Goal: Task Accomplishment & Management: Use online tool/utility

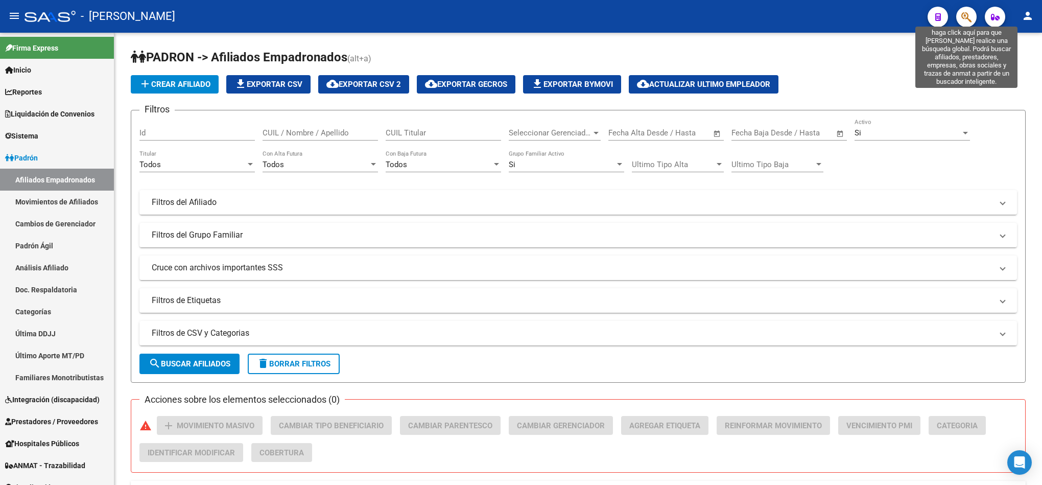
click at [967, 12] on icon "button" at bounding box center [966, 17] width 10 height 12
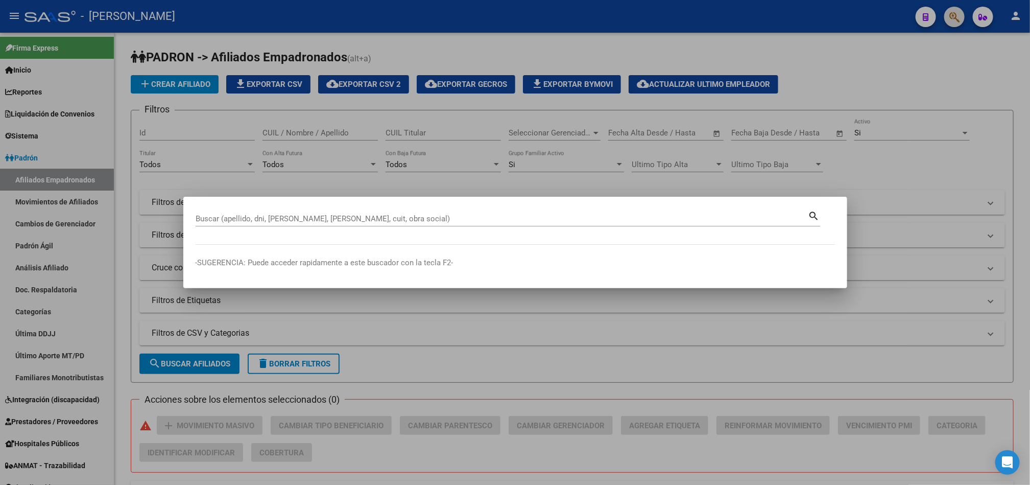
paste input "20944591371"
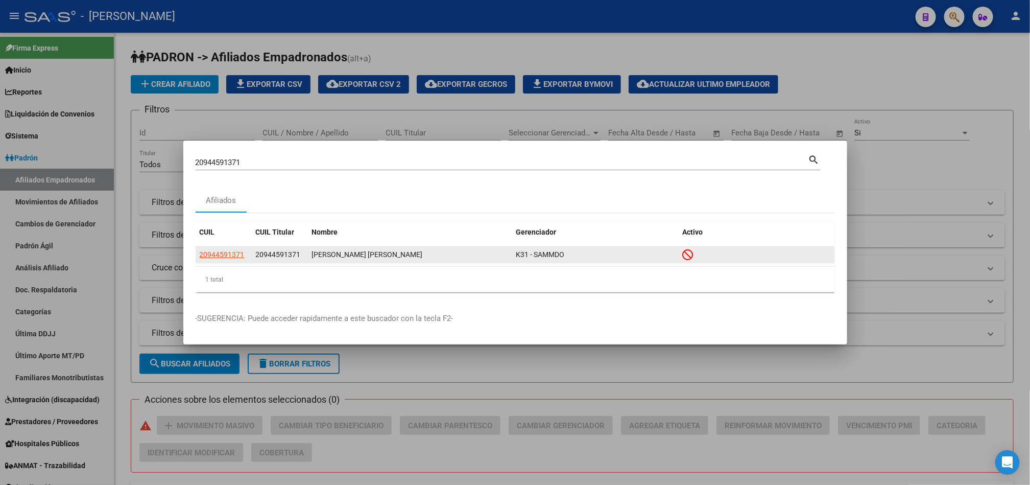
click at [232, 259] on app-link-go-to "20944591371" at bounding box center [222, 255] width 45 height 12
click at [230, 258] on span "20944591371" at bounding box center [222, 254] width 45 height 8
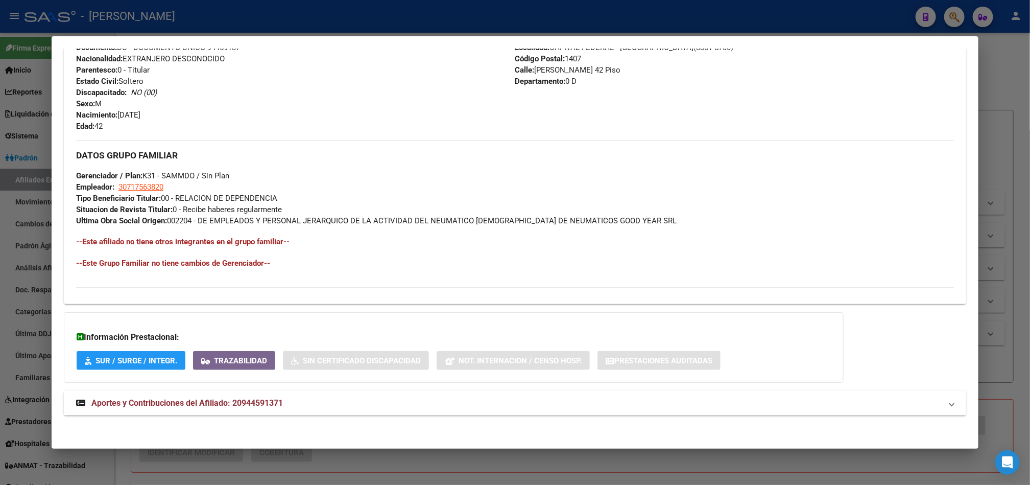
scroll to position [422, 0]
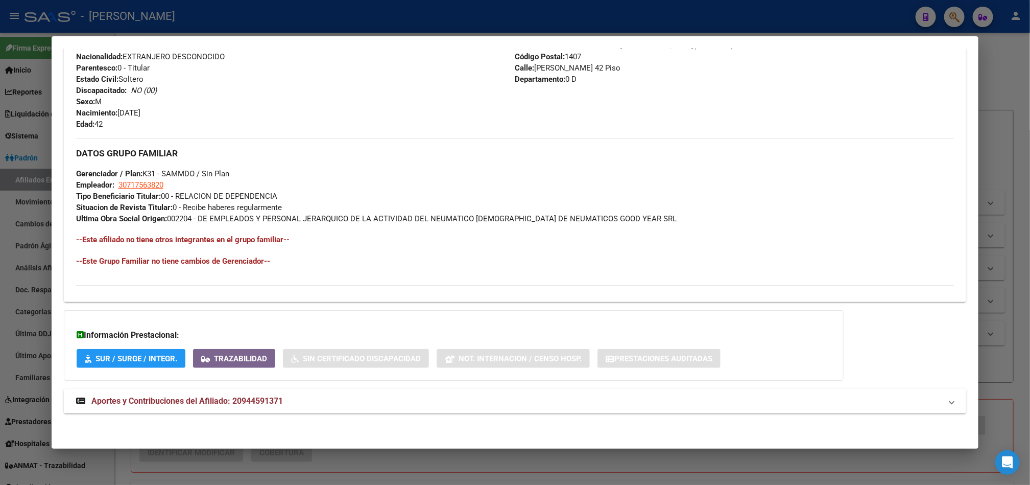
click at [266, 391] on mat-expansion-panel-header "Aportes y Contribuciones del Afiliado: 20944591371" at bounding box center [515, 401] width 902 height 25
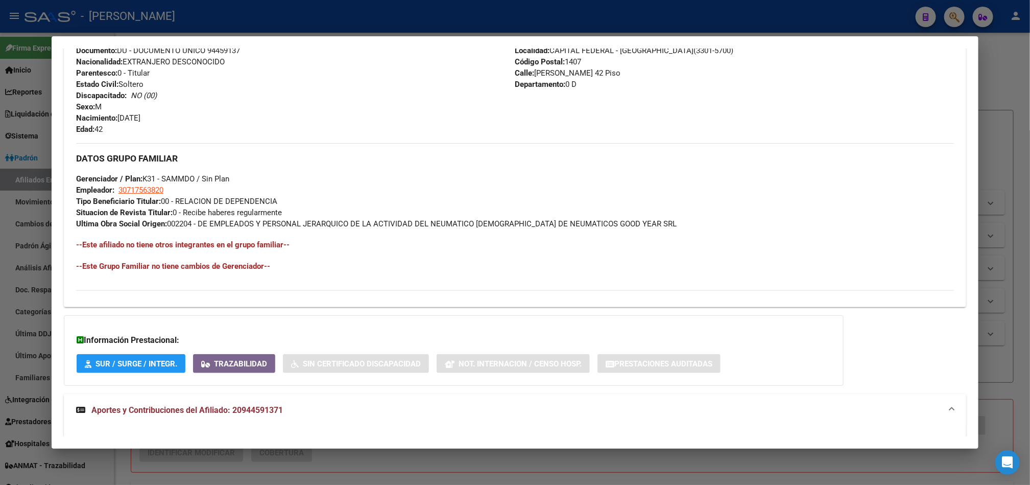
scroll to position [329, 0]
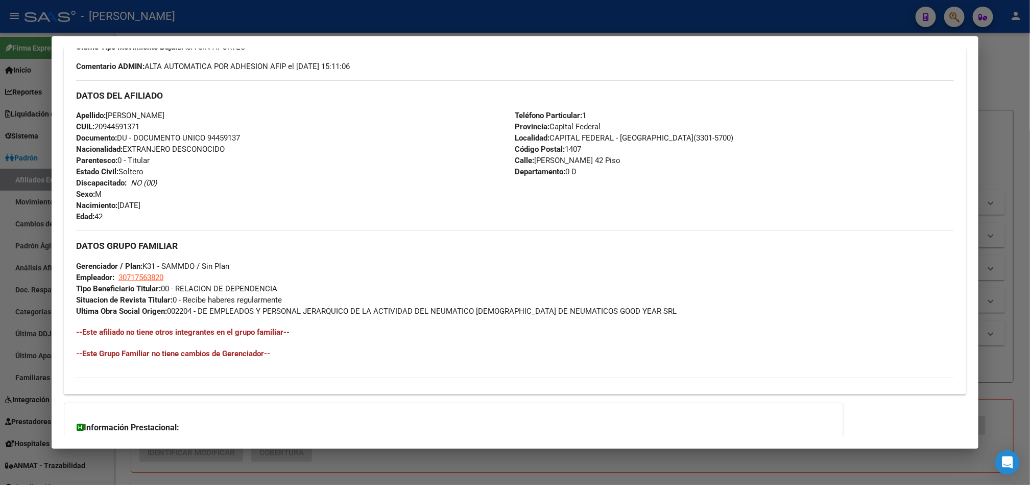
click at [0, 180] on div at bounding box center [515, 242] width 1030 height 485
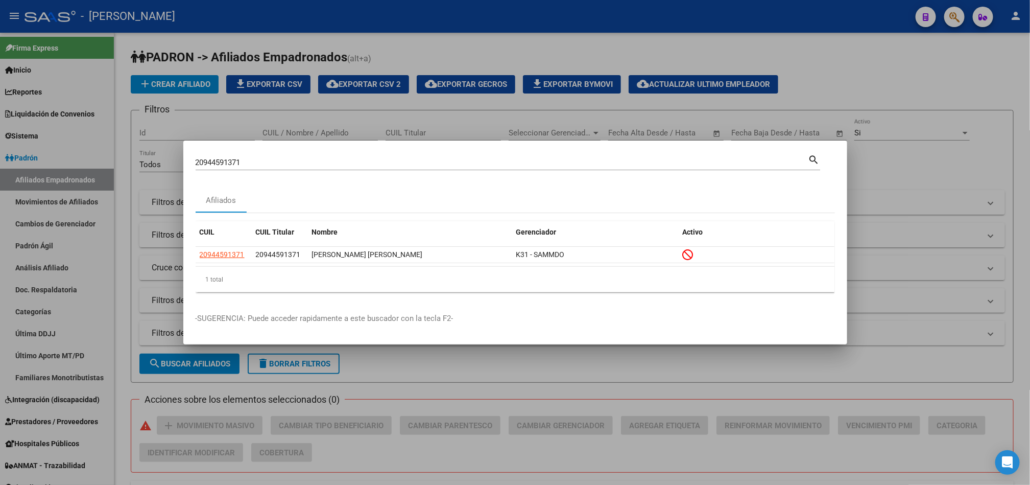
click at [404, 153] on div "20944591371 Buscar (apellido, dni, cuil, nro traspaso, cuit, obra social) search" at bounding box center [508, 161] width 625 height 17
click at [380, 162] on input "20944591371" at bounding box center [502, 162] width 613 height 9
paste input "191337744"
type input "20191337744"
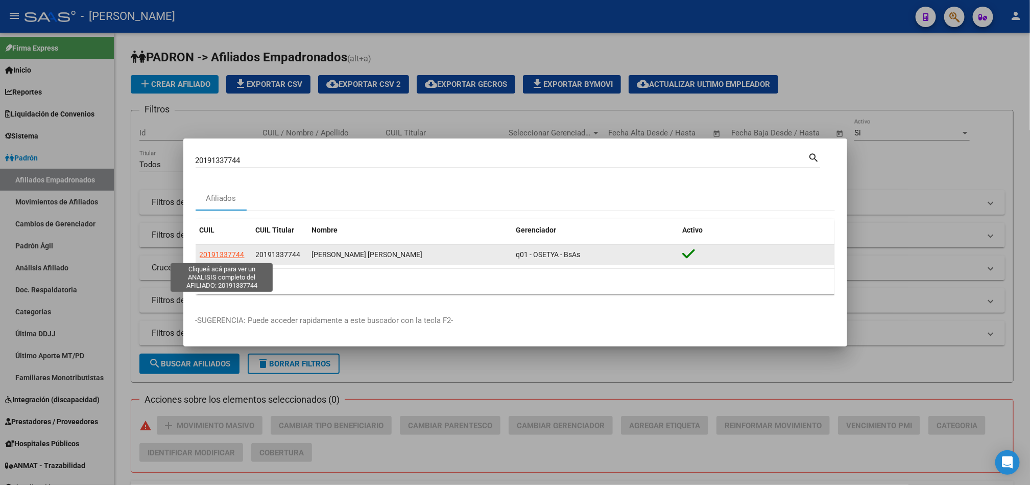
click at [227, 257] on span "20191337744" at bounding box center [222, 254] width 45 height 8
type textarea "20191337744"
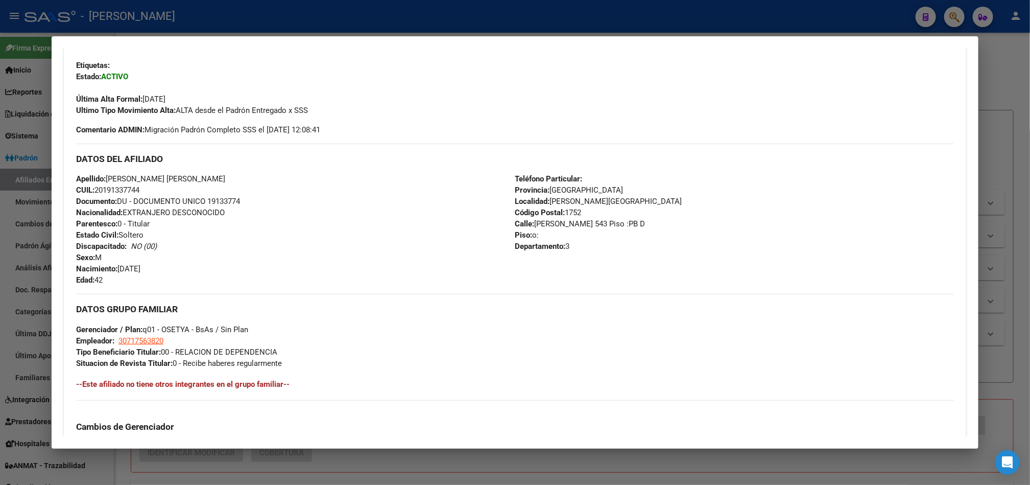
scroll to position [147, 0]
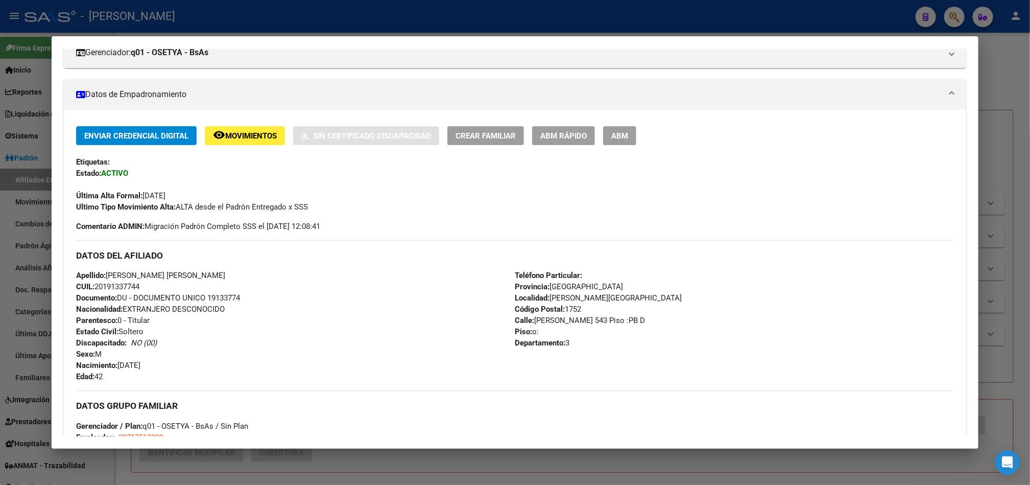
click at [2, 202] on div at bounding box center [515, 242] width 1030 height 485
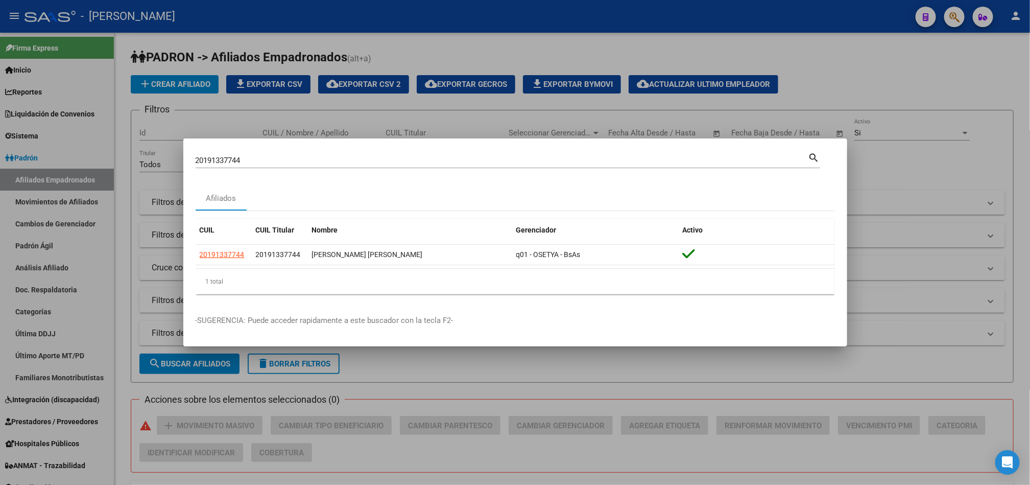
click at [264, 158] on input "20191337744" at bounding box center [502, 160] width 613 height 9
paste input "944591371"
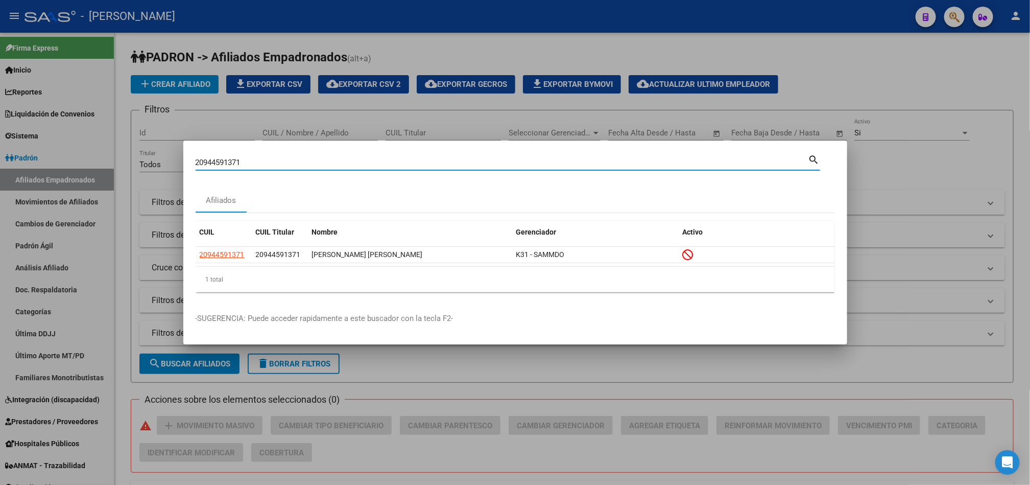
click at [432, 153] on div "20944591371 Buscar (apellido, dni, cuil, nro traspaso, cuit, obra social) search" at bounding box center [508, 161] width 625 height 17
click at [433, 162] on input "20944591371" at bounding box center [502, 162] width 613 height 9
paste input "191337744"
click at [433, 162] on input "20191337744" at bounding box center [502, 162] width 613 height 9
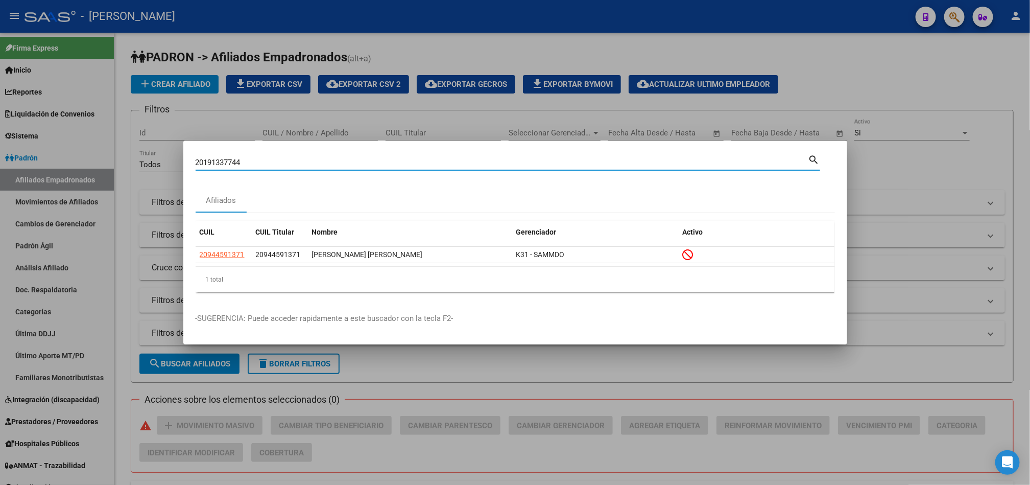
click at [433, 162] on input "20191337744" at bounding box center [502, 162] width 613 height 9
drag, startPoint x: 433, startPoint y: 162, endPoint x: 417, endPoint y: 166, distance: 15.7
click at [431, 162] on input "20191337744" at bounding box center [502, 162] width 613 height 9
paste input
type input "20191337744"
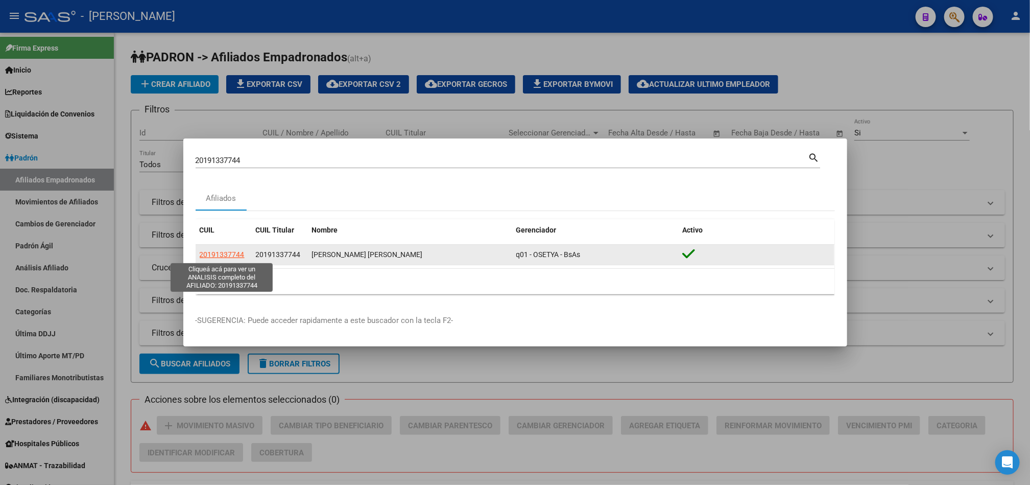
click at [224, 250] on span "20191337744" at bounding box center [222, 254] width 45 height 8
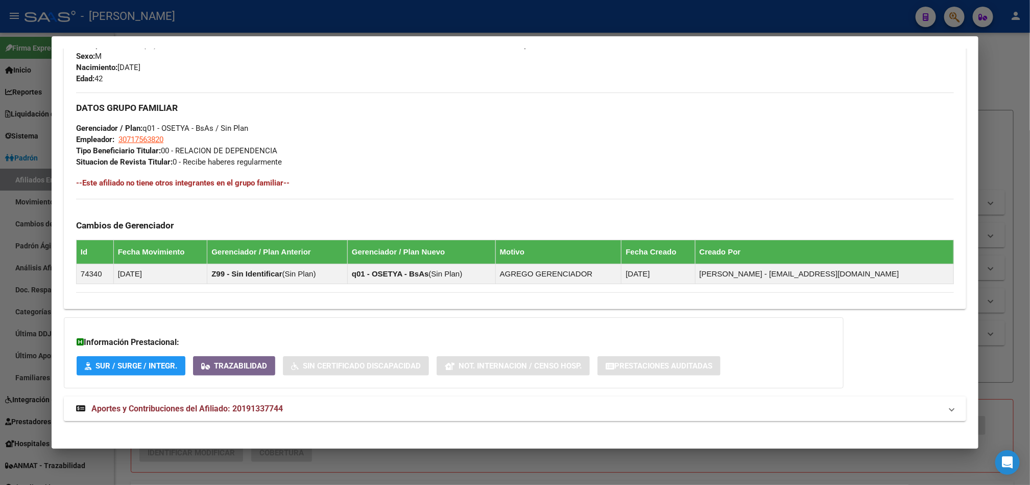
click at [221, 403] on mat-expansion-panel-header "Aportes y Contribuciones del Afiliado: 20191337744" at bounding box center [515, 408] width 902 height 25
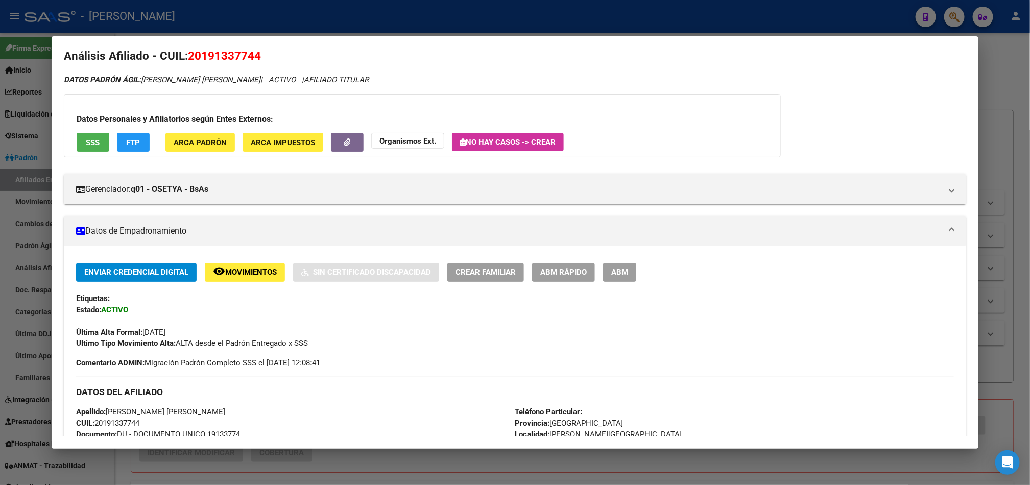
scroll to position [0, 0]
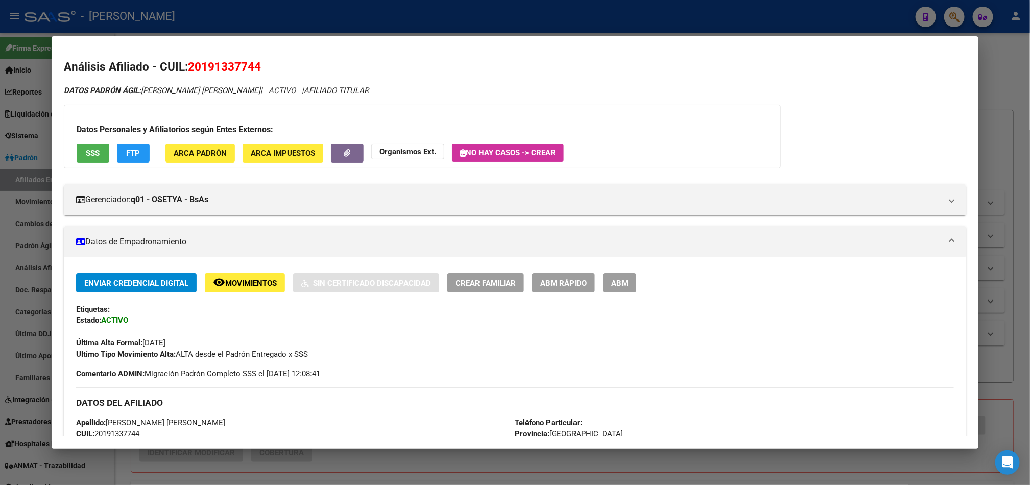
click at [222, 63] on span "20191337744" at bounding box center [224, 66] width 73 height 13
copy span "20191337744"
click at [212, 60] on span "20191337744" at bounding box center [224, 66] width 73 height 13
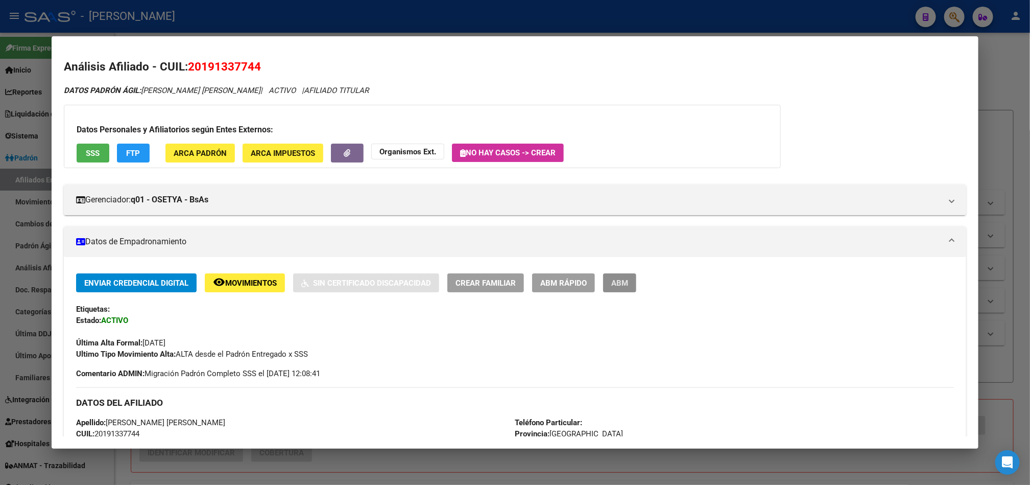
click at [623, 279] on span "ABM" at bounding box center [619, 282] width 17 height 9
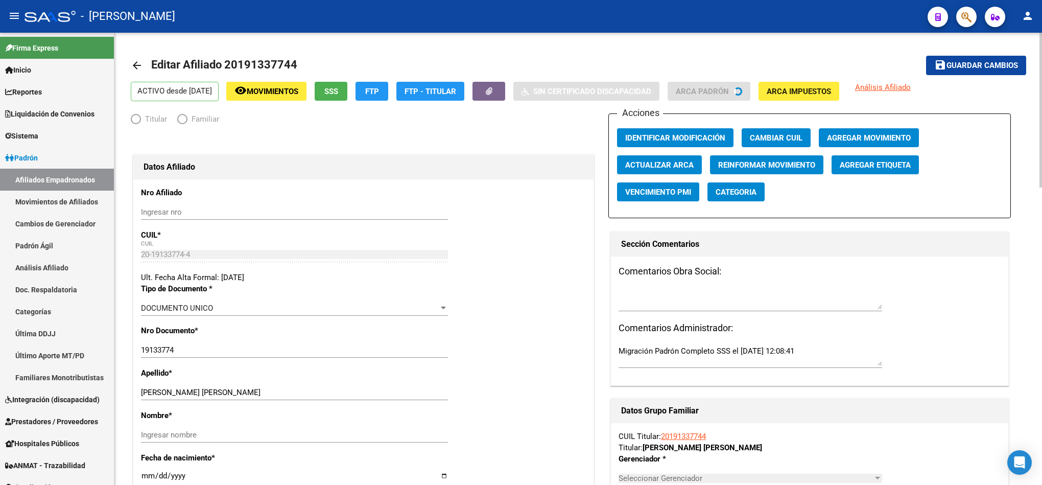
radio input "true"
type input "30-71756382-0"
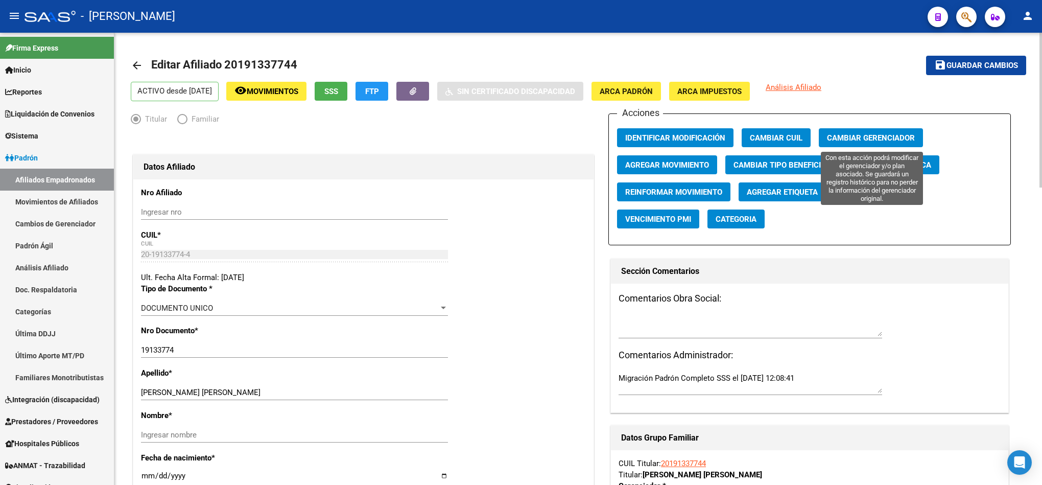
click at [835, 139] on span "Cambiar Gerenciador" at bounding box center [871, 137] width 88 height 9
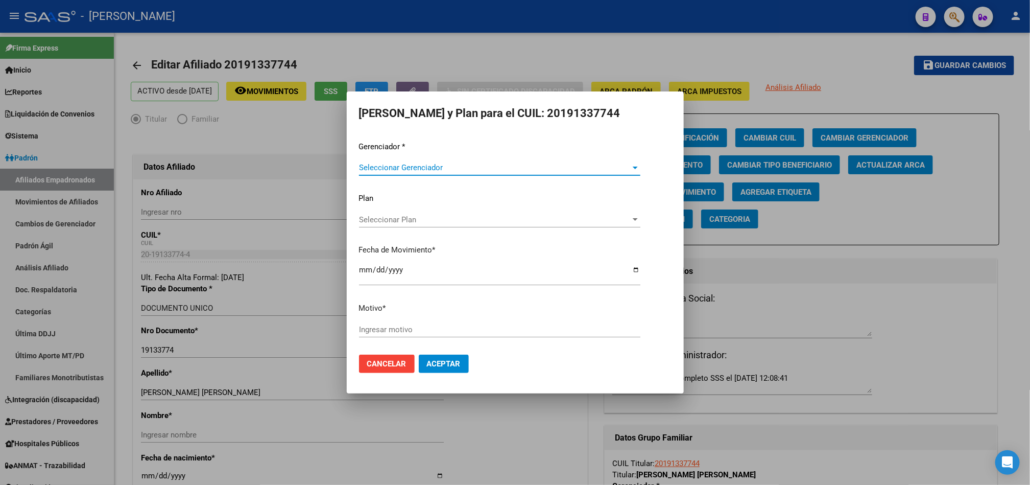
click at [551, 164] on span "Seleccionar Gerenciador" at bounding box center [495, 167] width 272 height 9
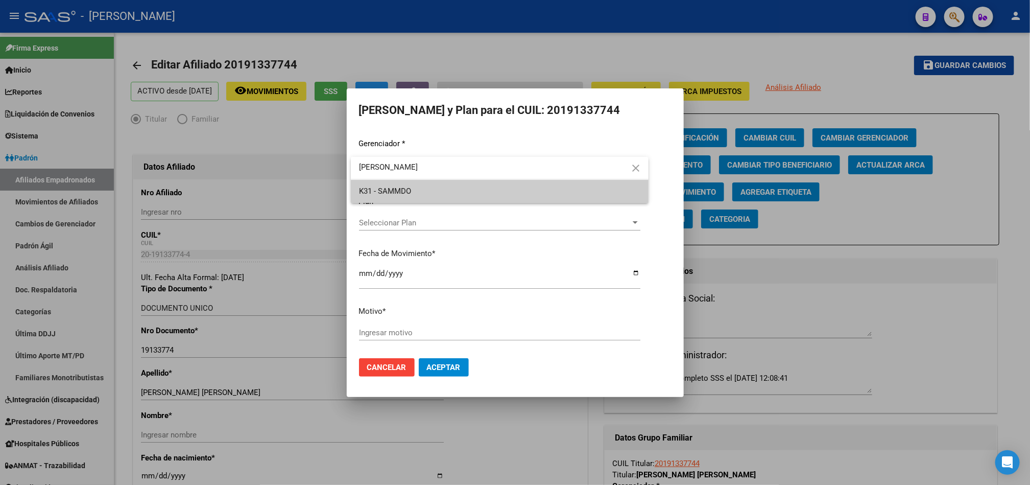
type input "[PERSON_NAME]"
click at [497, 190] on span "K31 - SAMMDO" at bounding box center [499, 191] width 281 height 23
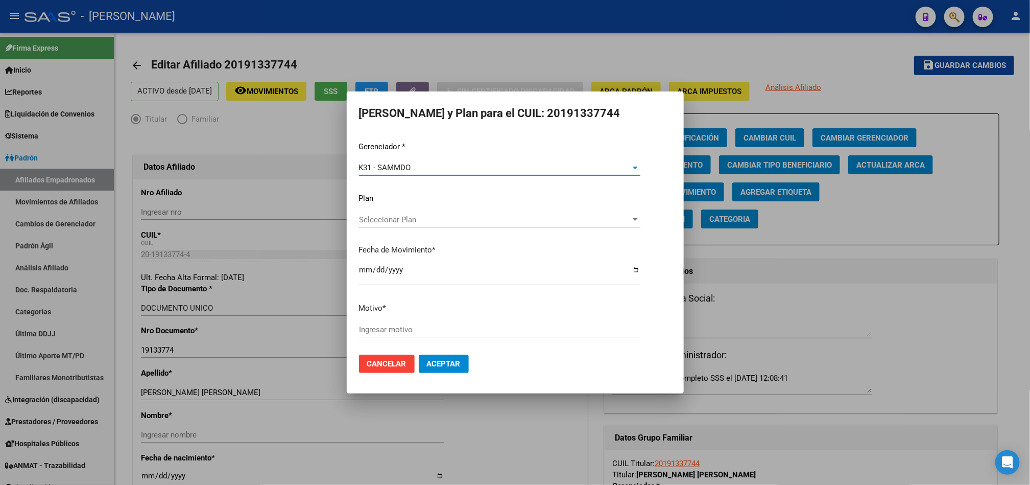
click at [426, 340] on div "Ingresar motivo" at bounding box center [499, 334] width 281 height 25
click at [427, 325] on input "Ingresar motivo" at bounding box center [499, 329] width 281 height 9
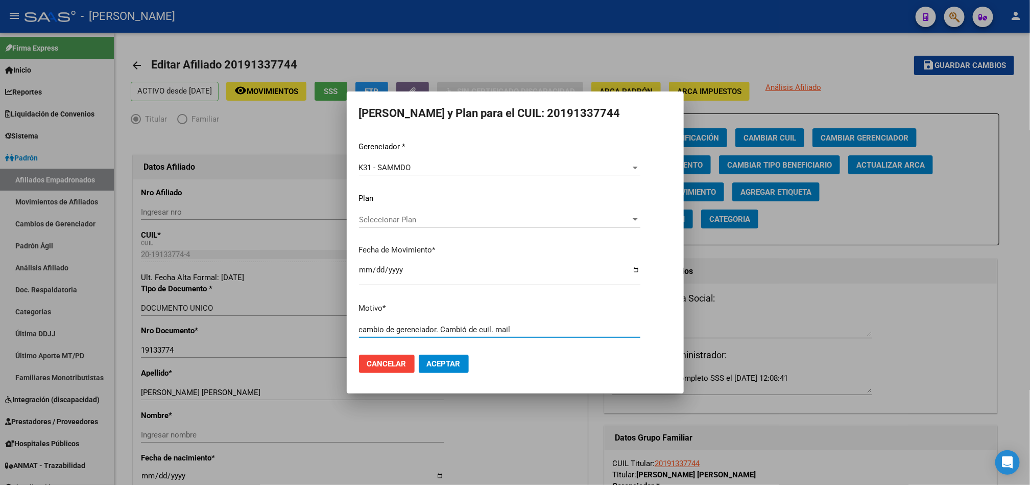
paste input "viernes 5/9/2025 15:04"
type input "cambio de gerenciador. Cambió de cuil. mail viernes 5/9/2025 15:04"
click at [444, 365] on span "Aceptar" at bounding box center [444, 363] width 34 height 9
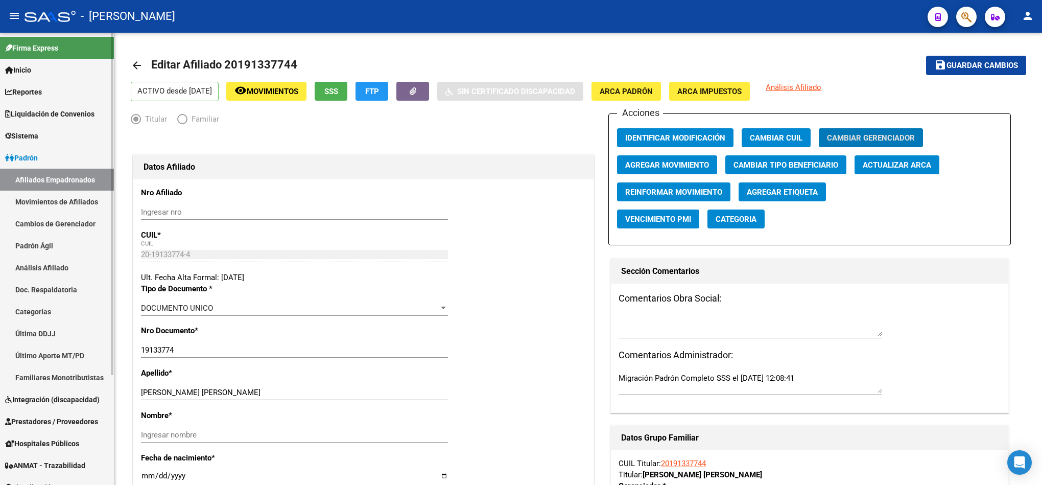
click at [69, 233] on link "Cambios de Gerenciador" at bounding box center [57, 223] width 114 height 22
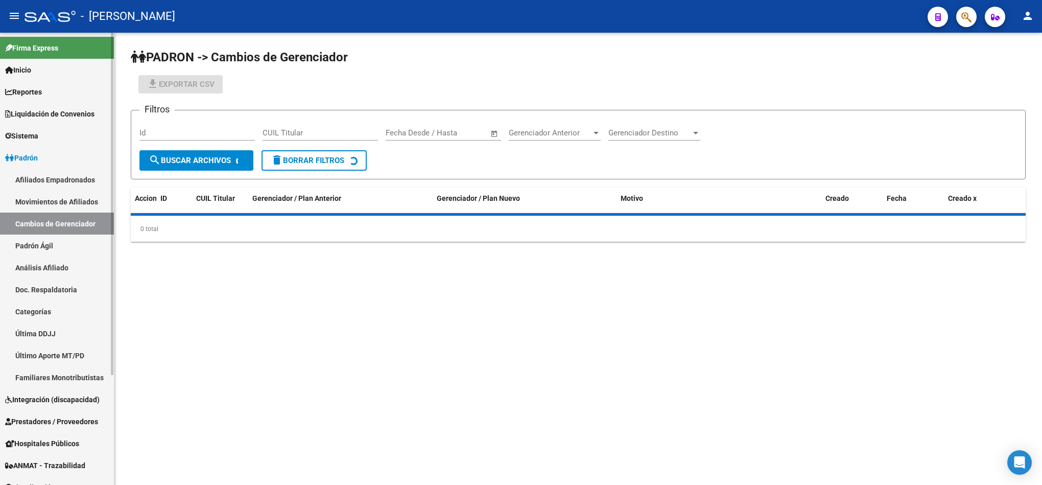
click at [77, 236] on link "Padrón Ágil" at bounding box center [57, 245] width 114 height 22
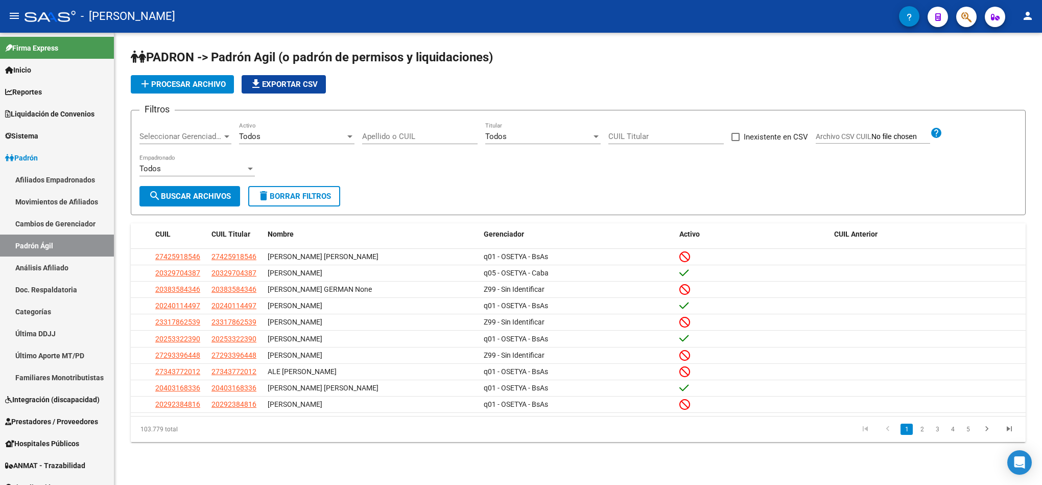
click at [204, 85] on span "add Procesar archivo" at bounding box center [182, 84] width 87 height 9
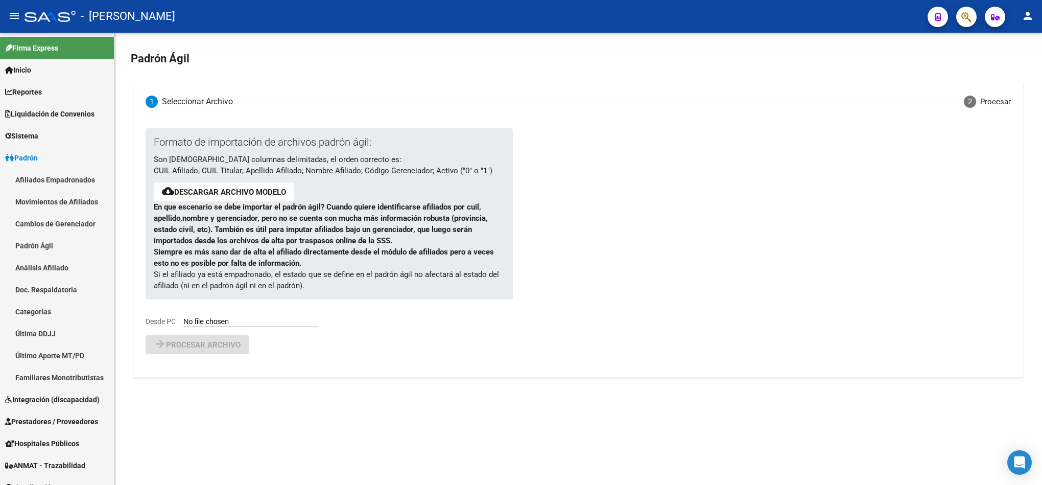
click at [271, 319] on input "Desde PC" at bounding box center [250, 322] width 135 height 10
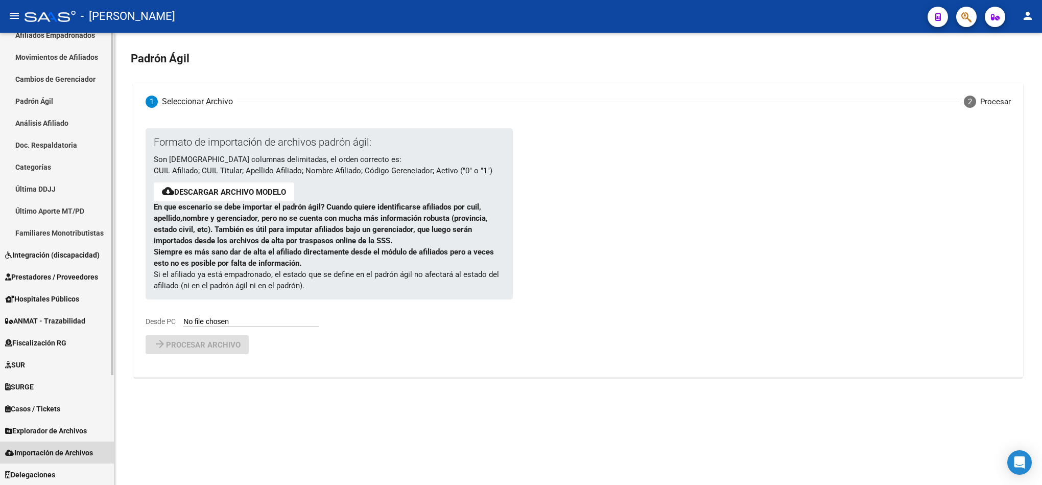
click at [78, 452] on span "Importación de Archivos" at bounding box center [49, 452] width 88 height 11
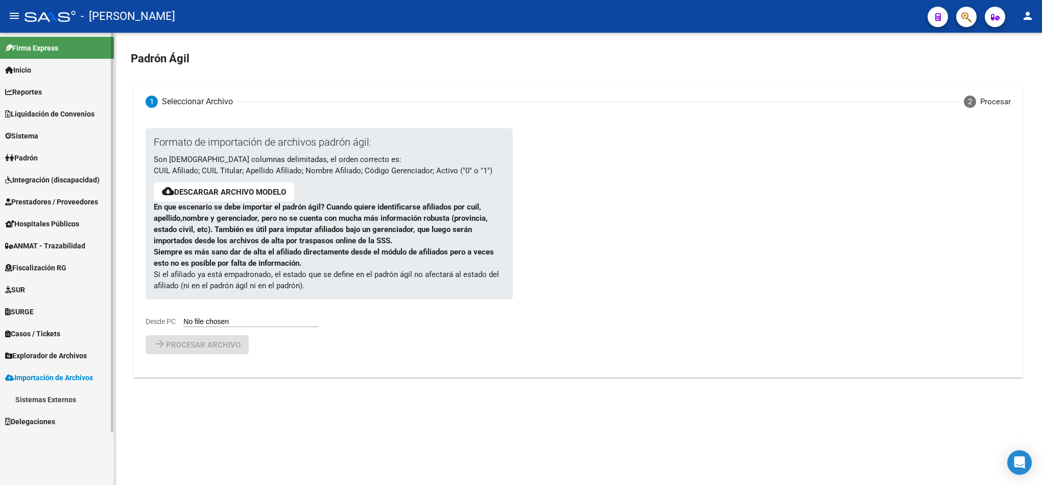
scroll to position [0, 0]
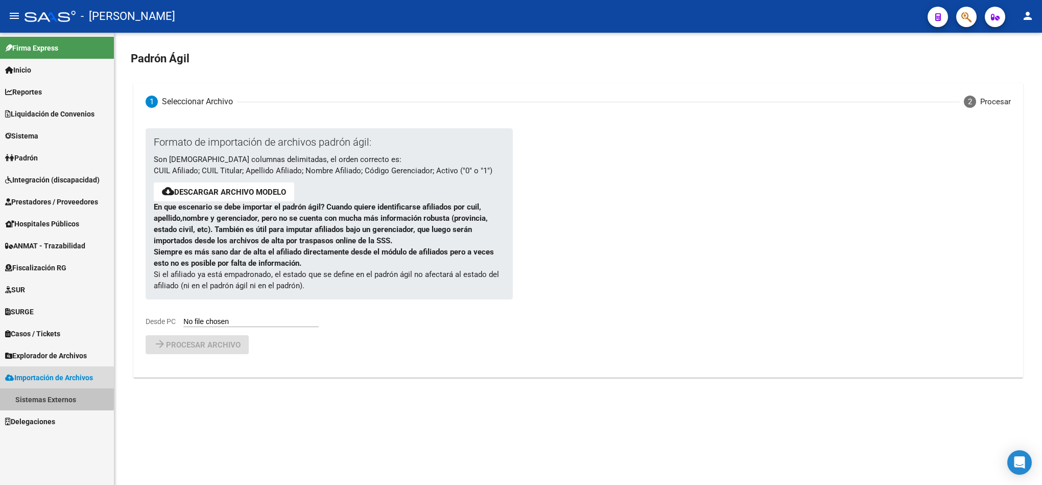
click at [55, 397] on link "Sistemas Externos" at bounding box center [57, 399] width 114 height 22
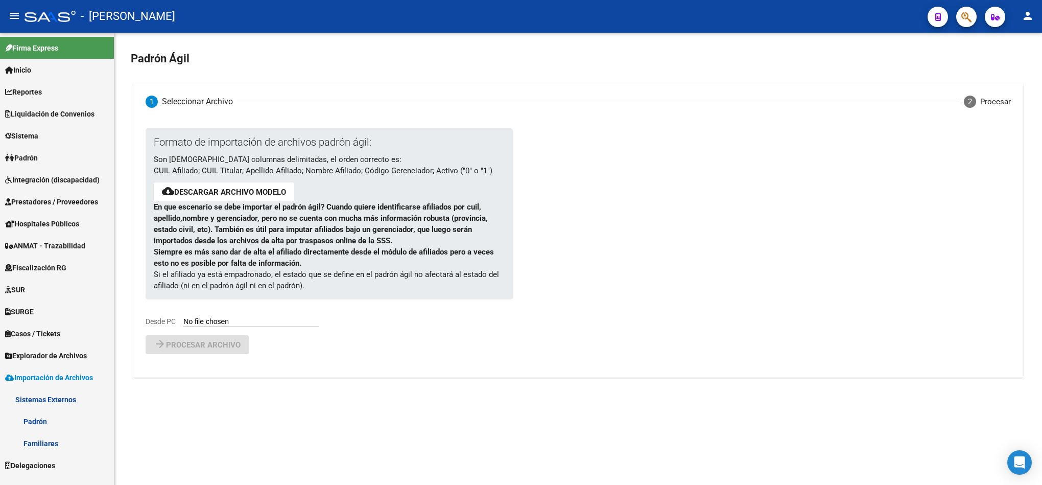
click at [50, 436] on link "Familiares" at bounding box center [57, 443] width 114 height 22
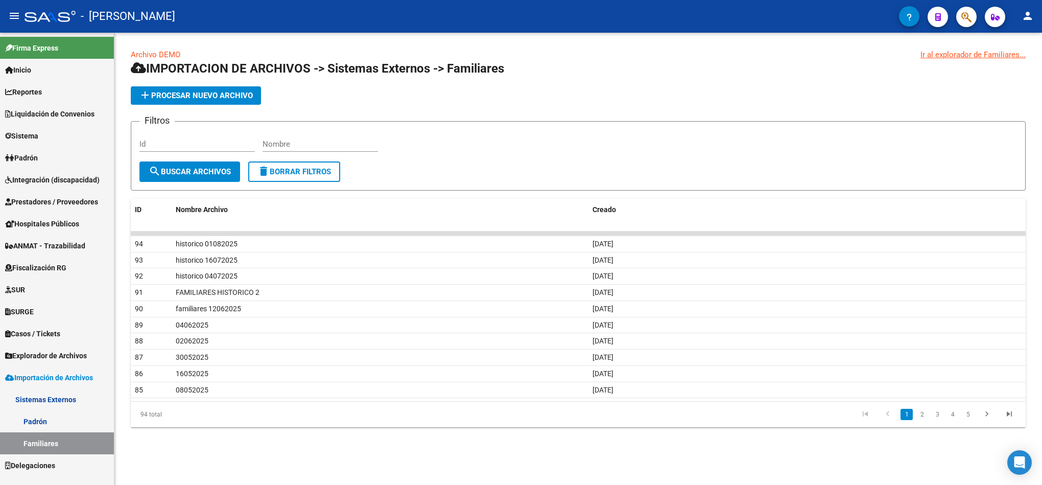
click at [166, 80] on app-list-header "IMPORTACION DE ARCHIVOS -> Sistemas Externos -> Familiares add Procesar nuevo a…" at bounding box center [578, 125] width 895 height 130
click at [173, 91] on span "add Procesar nuevo archivo" at bounding box center [196, 95] width 114 height 9
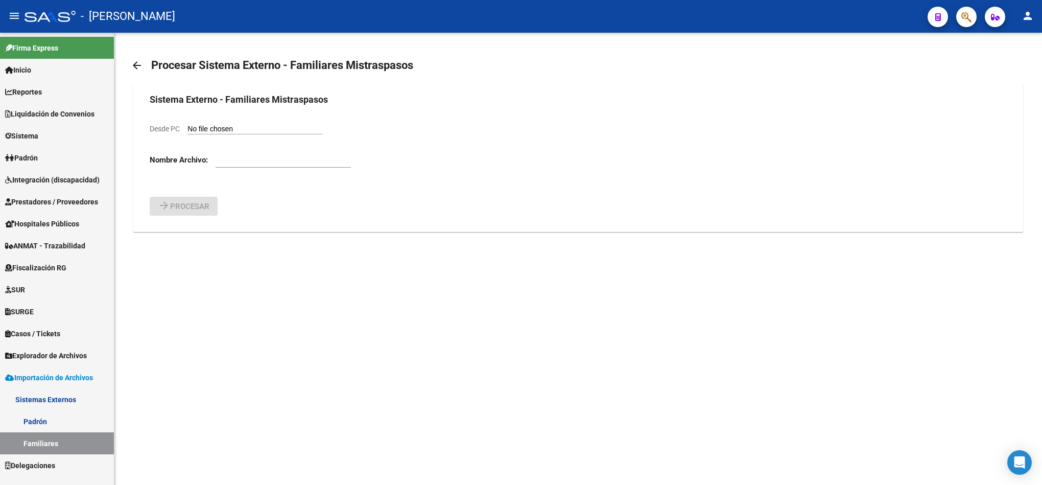
click at [249, 114] on form "Sistema Externo - Familiares Mistraspasos Desde PC Nombre Archivo: arrow_forwar…" at bounding box center [578, 153] width 856 height 123
click at [250, 122] on form "Sistema Externo - Familiares Mistraspasos Desde PC Nombre Archivo: arrow_forwar…" at bounding box center [578, 153] width 856 height 123
click at [253, 127] on input "Desde PC" at bounding box center [254, 130] width 135 height 10
type input "C:\fakepath\padron-agil.csv"
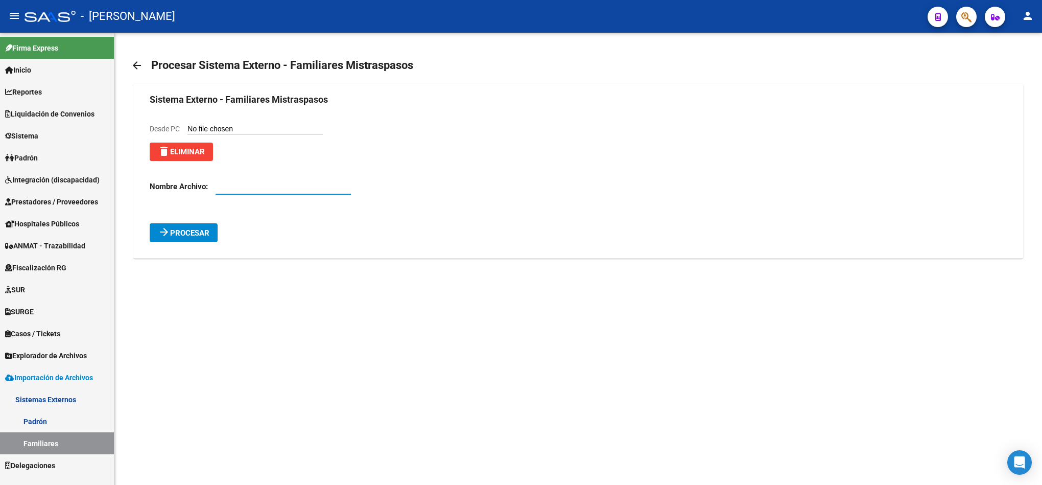
click at [270, 185] on input "text" at bounding box center [283, 186] width 135 height 9
type input "familiar buen ayre"
click at [203, 221] on form "Sistema Externo - Familiares Mistraspasos Desde PC delete Eliminar Nombre Archi…" at bounding box center [578, 167] width 856 height 150
click at [203, 250] on mat-card "Sistema Externo - Familiares Mistraspasos Desde PC delete Eliminar Nombre Archi…" at bounding box center [577, 171] width 889 height 174
click at [203, 235] on span "Procesar" at bounding box center [189, 232] width 39 height 9
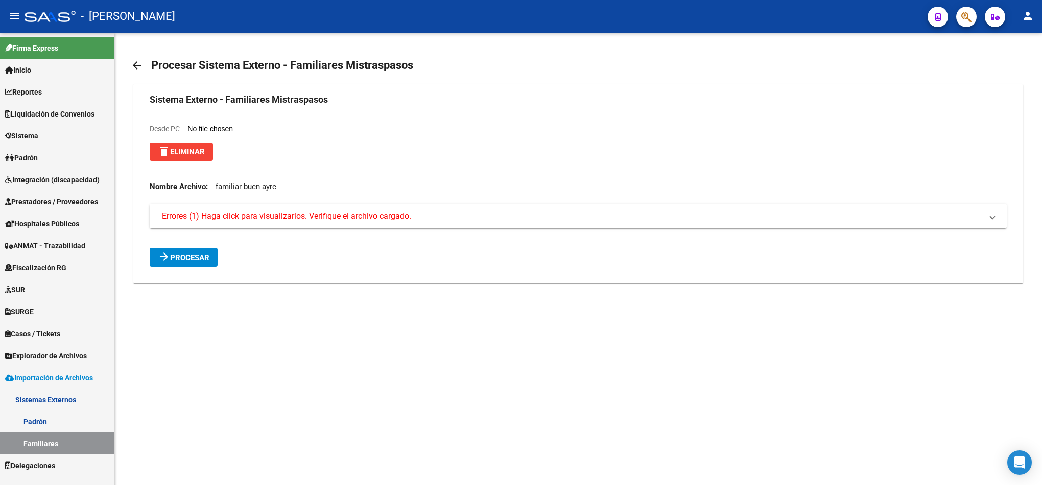
click at [235, 218] on span "Errores (1) Haga click para visualizarlos. Verifique el archivo cargado." at bounding box center [286, 215] width 249 height 11
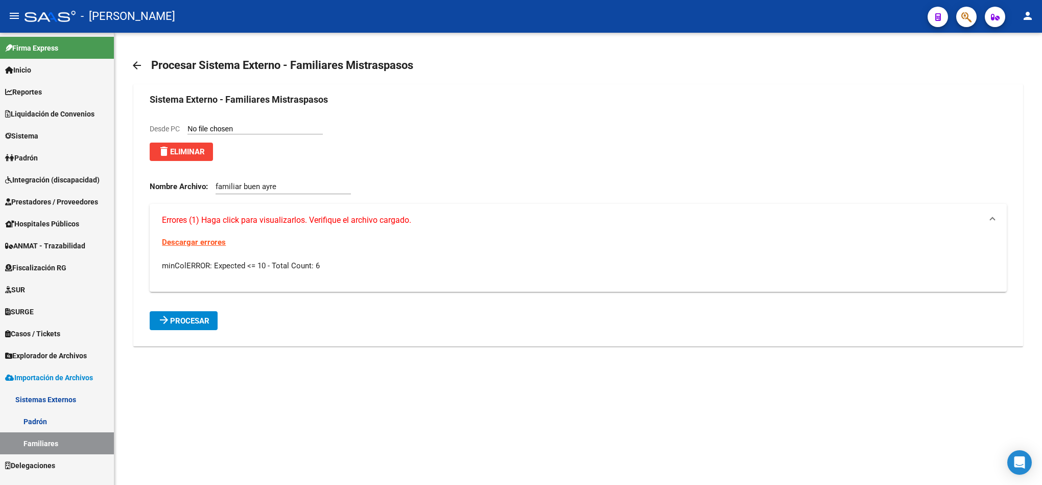
click at [185, 150] on span "delete Eliminar" at bounding box center [181, 151] width 47 height 9
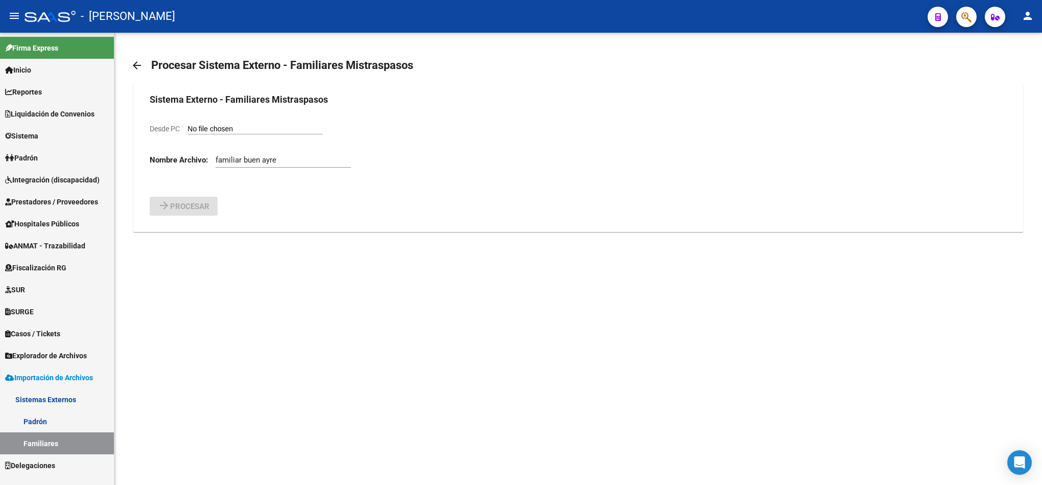
click at [224, 131] on input "Desde PC" at bounding box center [254, 130] width 135 height 10
type input "C:\fakepath\padron-agil.csv"
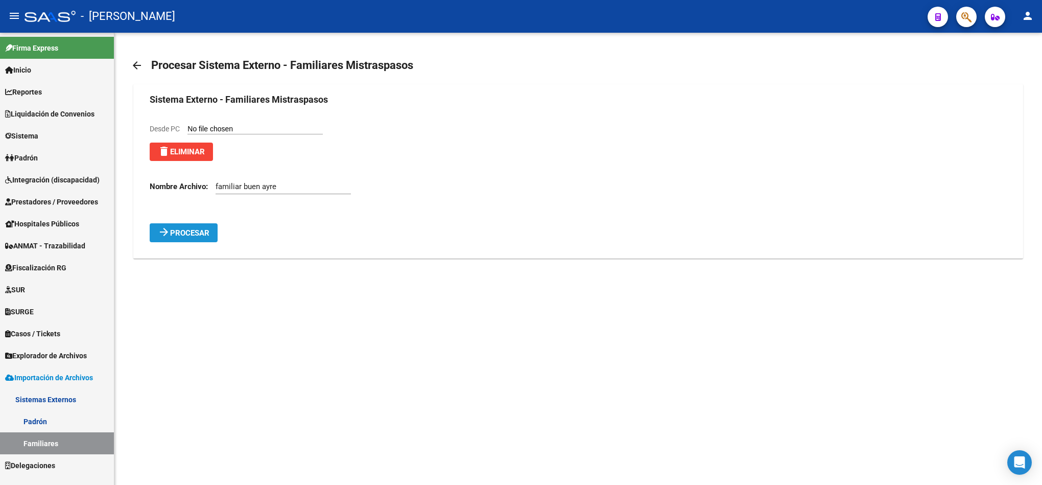
click at [164, 226] on mat-icon "arrow_forward" at bounding box center [164, 232] width 12 height 12
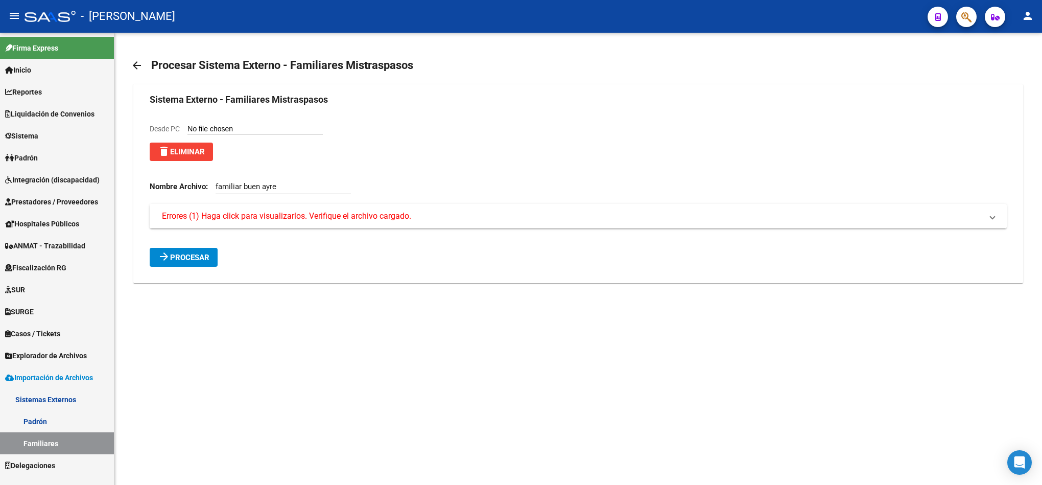
click at [239, 210] on mat-expansion-panel-header "Errores (1) Haga click para visualizarlos. Verifique el archivo cargado." at bounding box center [578, 216] width 856 height 25
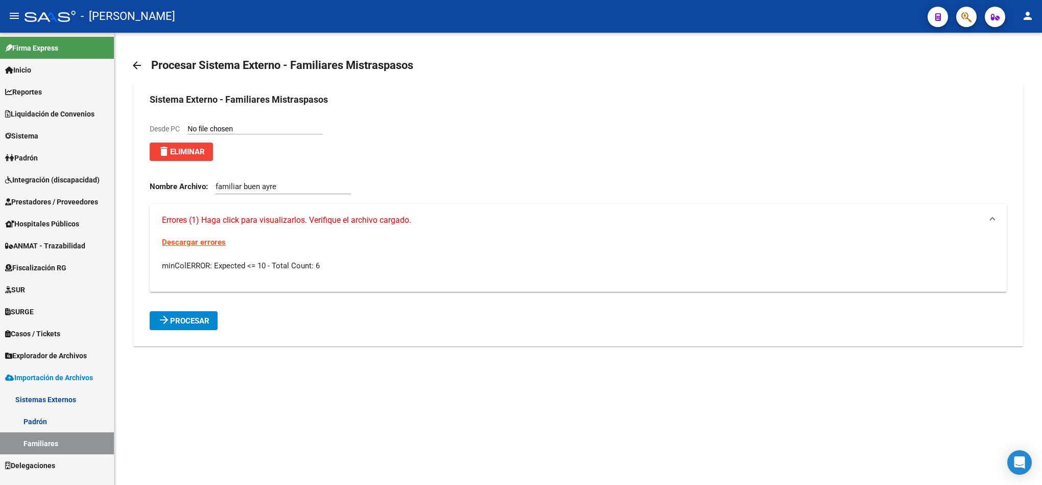
click at [217, 238] on link "Descargar errores" at bounding box center [194, 241] width 64 height 9
click at [309, 220] on span "Errores (1) Haga click para visualizarlos. Verifique el archivo cargado." at bounding box center [286, 219] width 249 height 11
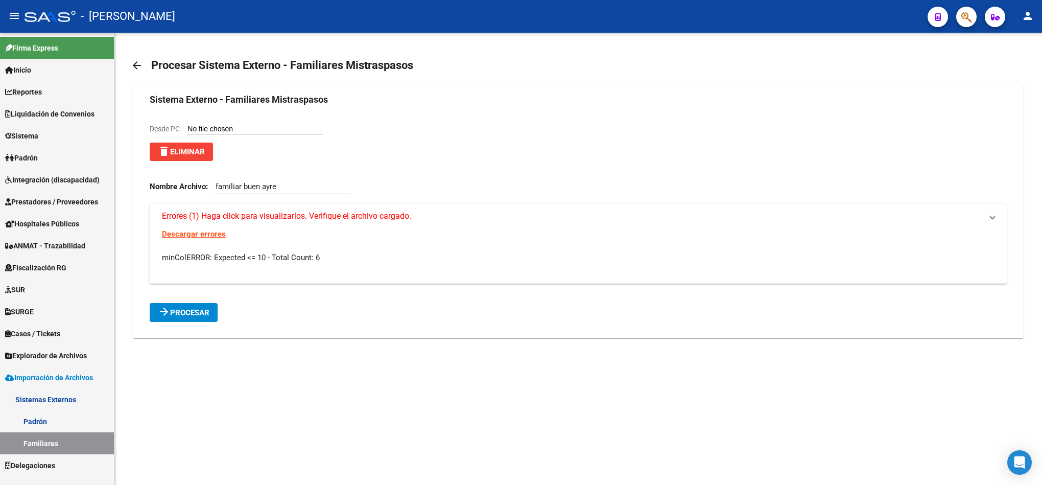
click at [309, 220] on span "Errores (1) Haga click para visualizarlos. Verifique el archivo cargado." at bounding box center [286, 215] width 249 height 11
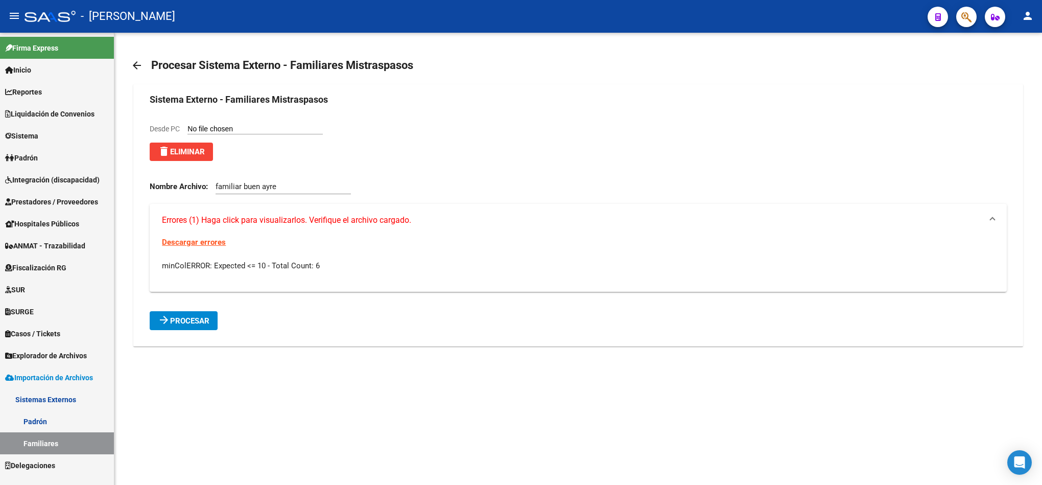
drag, startPoint x: 323, startPoint y: 258, endPoint x: 322, endPoint y: 266, distance: 7.8
click at [322, 264] on div "Descargar errores minColERROR: Expected <= 10 - Total Count: 6" at bounding box center [578, 263] width 856 height 55
drag, startPoint x: 322, startPoint y: 266, endPoint x: 316, endPoint y: 267, distance: 5.8
click at [321, 266] on p "minColERROR: Expected <= 10 - Total Count: 6" at bounding box center [578, 265] width 832 height 11
drag, startPoint x: 316, startPoint y: 267, endPoint x: 285, endPoint y: 261, distance: 31.7
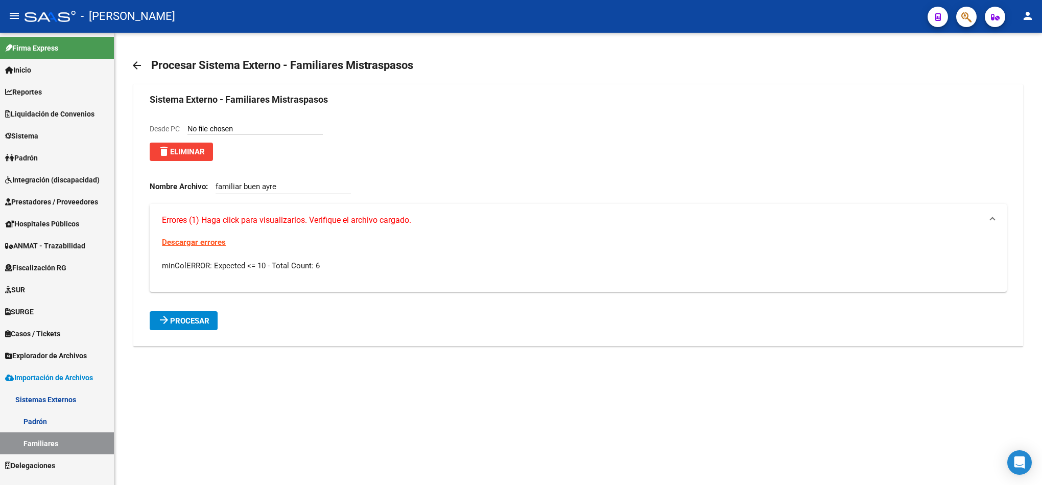
click at [285, 261] on span "minColERROR: Expected <= 10 - Total Count: 6" at bounding box center [241, 265] width 158 height 9
click at [243, 270] on span "minColERROR: Expected <= 10 - Total Count: 6" at bounding box center [241, 265] width 158 height 9
drag, startPoint x: 199, startPoint y: 266, endPoint x: 245, endPoint y: 269, distance: 46.1
click at [245, 269] on span "minColERROR: Expected <= 10 - Total Count: 6" at bounding box center [241, 265] width 158 height 9
click at [270, 269] on span "minColERROR: Expected <= 10 - Total Count: 6" at bounding box center [241, 265] width 158 height 9
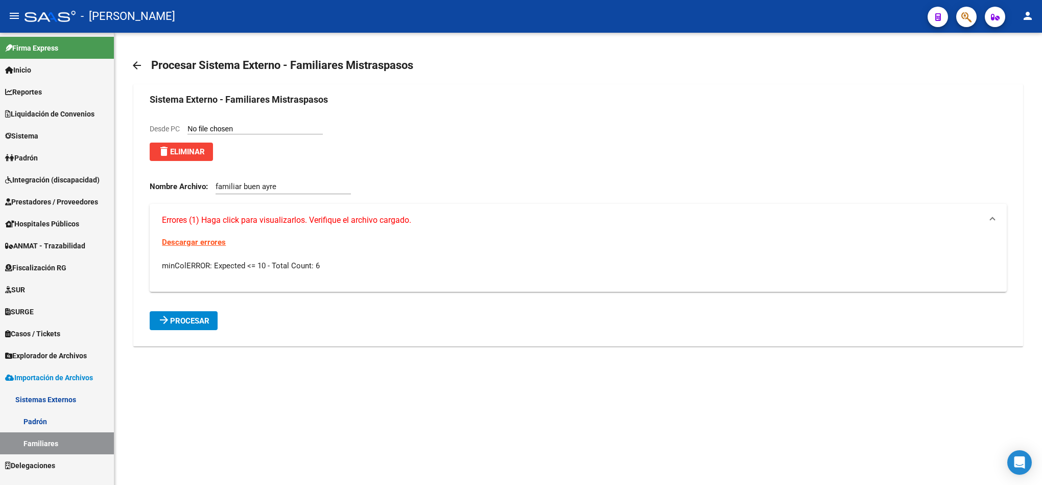
click at [77, 163] on link "Padrón" at bounding box center [57, 158] width 114 height 22
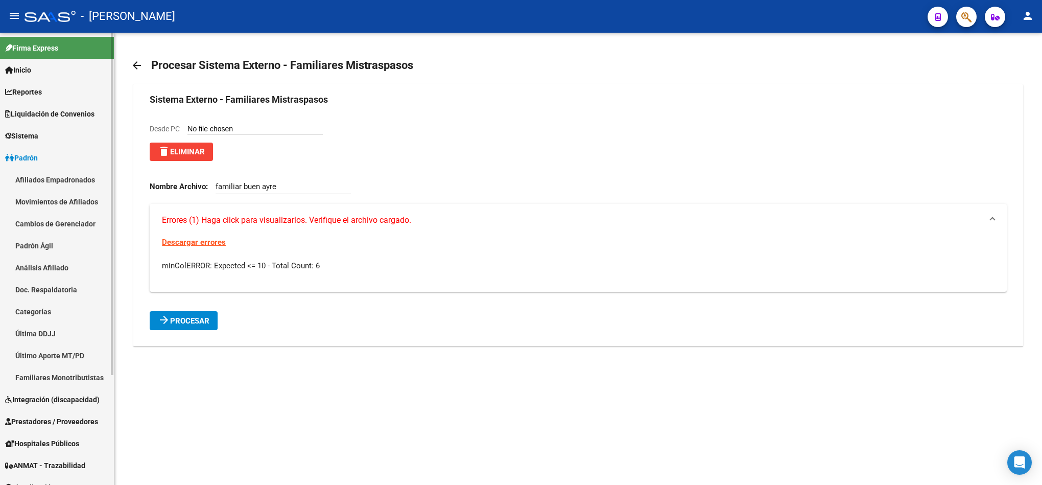
click at [87, 250] on link "Padrón Ágil" at bounding box center [57, 245] width 114 height 22
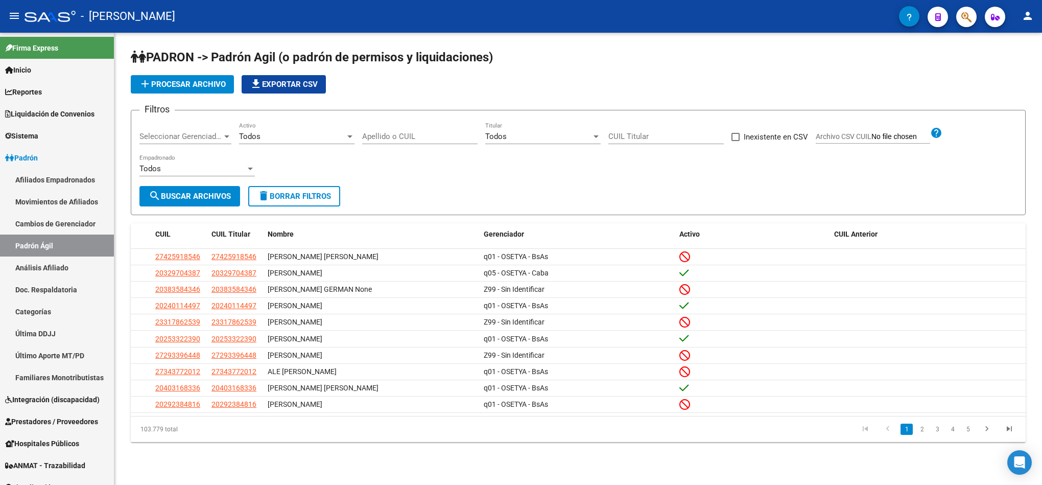
click at [207, 86] on span "add Procesar archivo" at bounding box center [182, 84] width 87 height 9
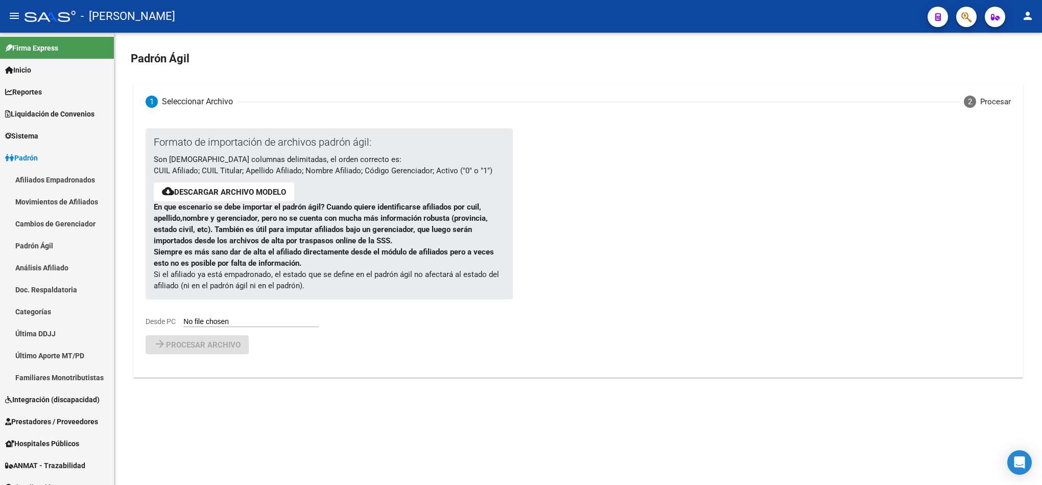
click at [245, 325] on input "Desde PC" at bounding box center [250, 322] width 135 height 10
type input "C:\fakepath\padron-agil.csv"
click at [225, 362] on button "arrow_forward Procesar archivo" at bounding box center [197, 371] width 103 height 19
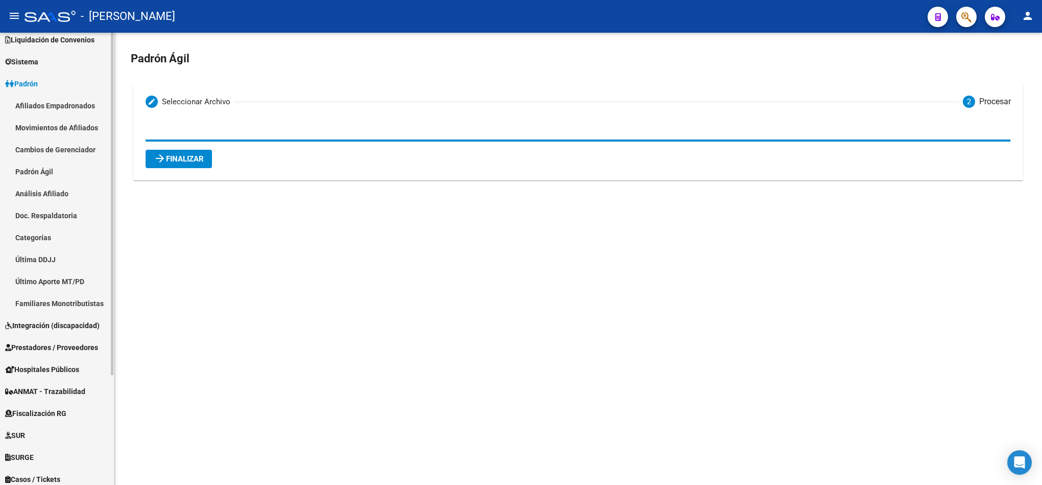
scroll to position [145, 0]
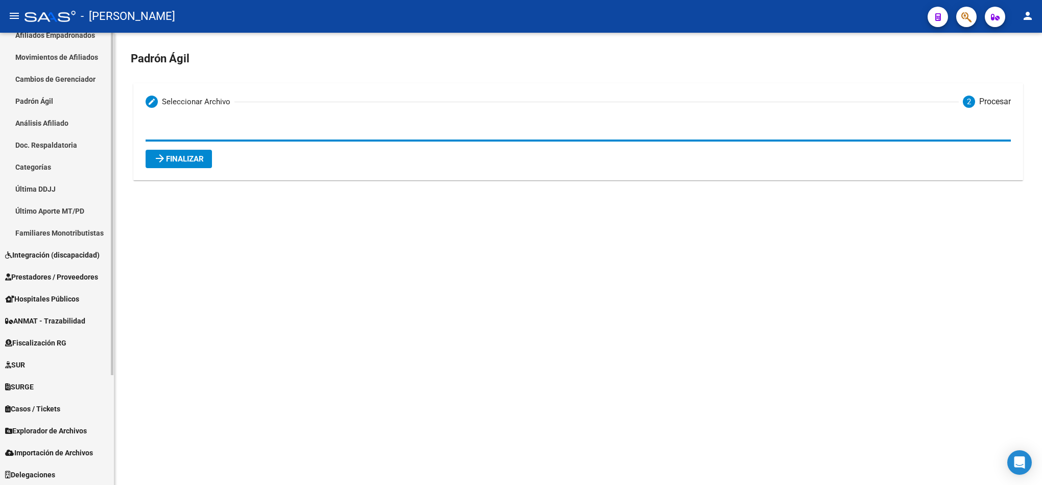
click at [80, 456] on span "Importación de Archivos" at bounding box center [49, 452] width 88 height 11
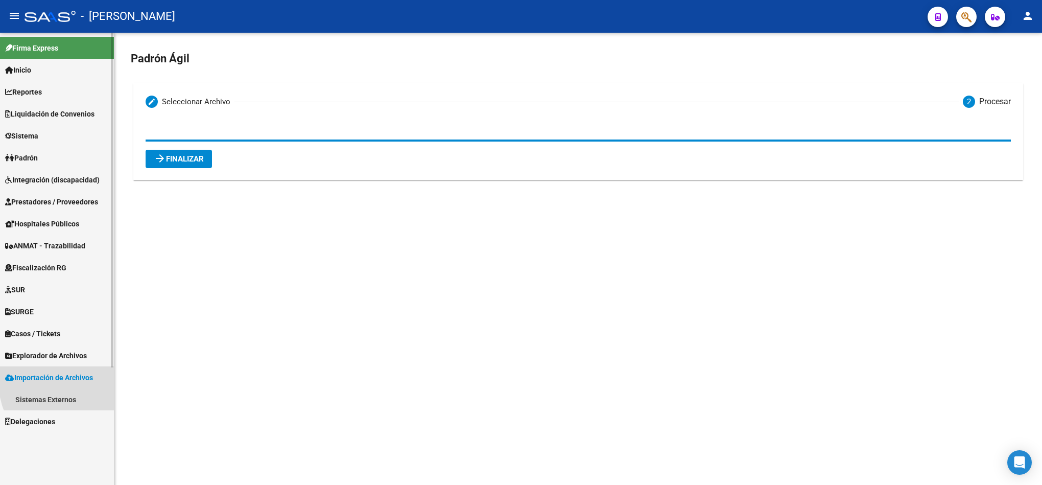
scroll to position [0, 0]
click at [59, 397] on link "Sistemas Externos" at bounding box center [57, 399] width 114 height 22
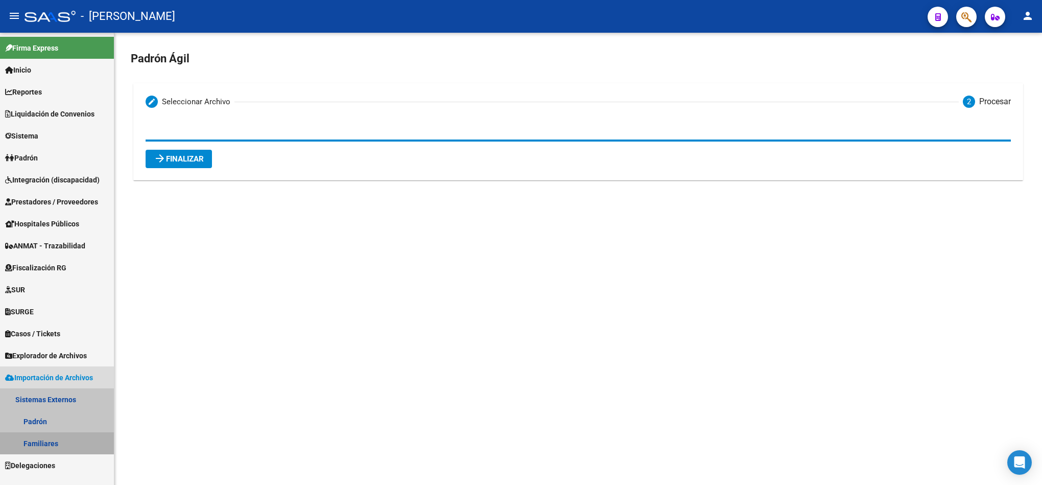
click at [74, 439] on link "Familiares" at bounding box center [57, 443] width 114 height 22
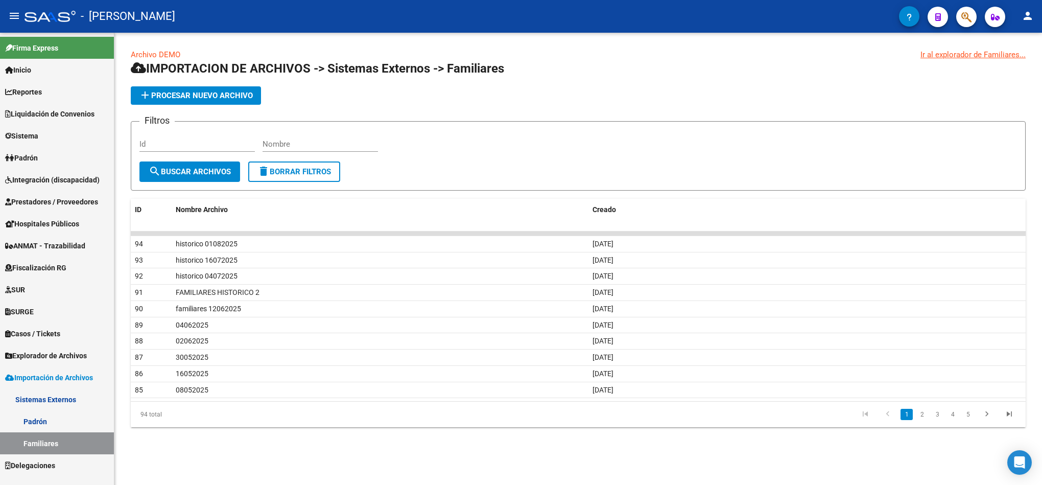
drag, startPoint x: 203, startPoint y: 82, endPoint x: 201, endPoint y: 95, distance: 13.4
click at [202, 83] on app-list-header "IMPORTACION DE ARCHIVOS -> Sistemas Externos -> Familiares add Procesar nuevo a…" at bounding box center [578, 125] width 895 height 130
click at [201, 95] on span "add Procesar nuevo archivo" at bounding box center [196, 95] width 114 height 9
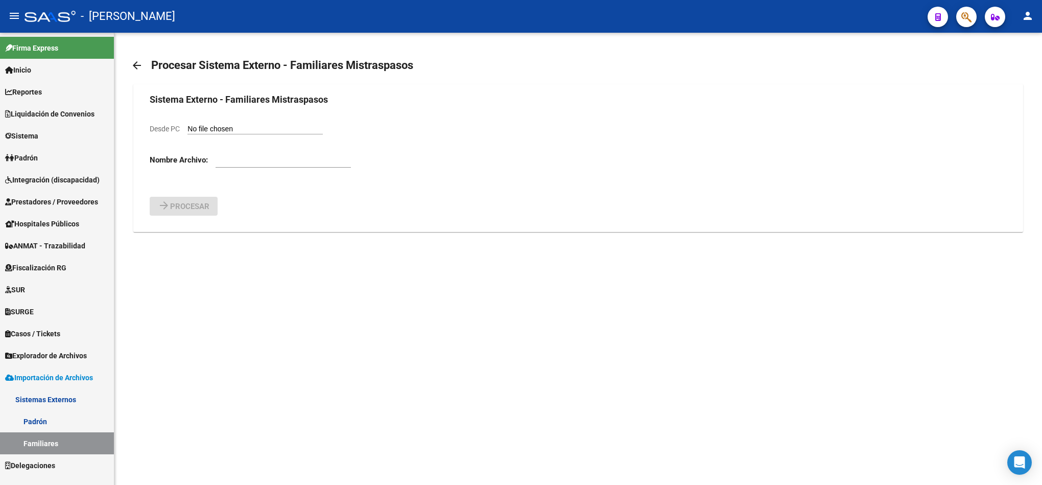
click at [227, 129] on input "Desde PC" at bounding box center [254, 130] width 135 height 10
type input "C:\fakepath\padron-agil.csv"
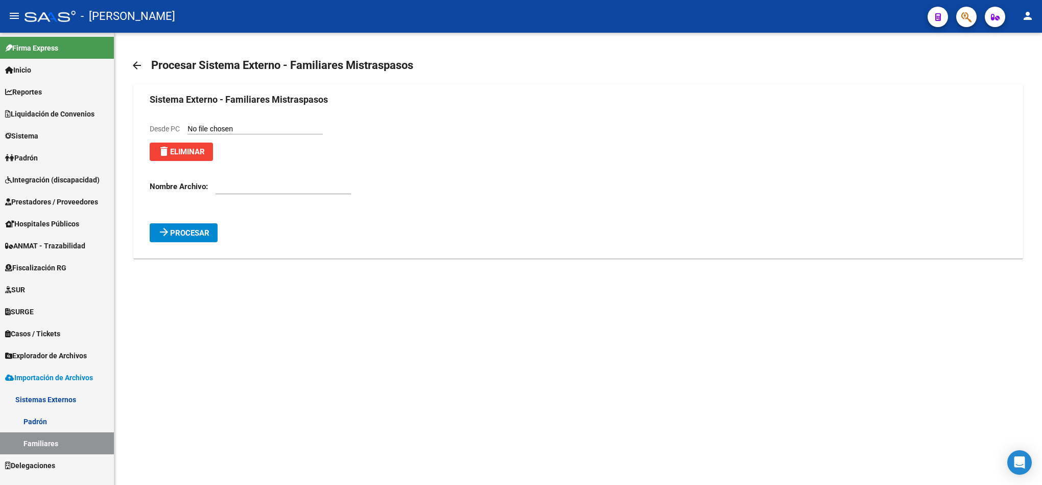
click at [260, 189] on input "text" at bounding box center [283, 186] width 135 height 9
type input "B"
type input "FAMILIAR BAYRES"
click at [198, 235] on span "Procesar" at bounding box center [189, 232] width 39 height 9
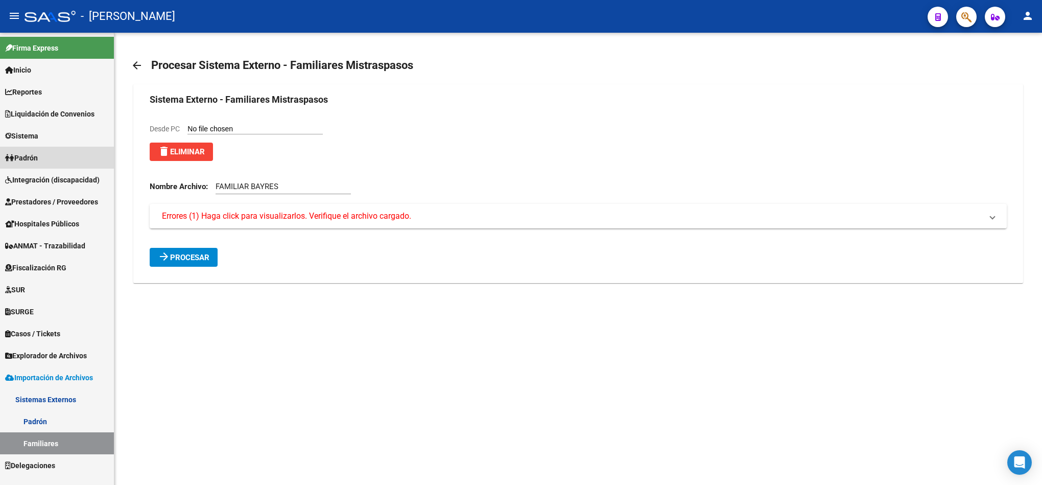
click at [69, 152] on link "Padrón" at bounding box center [57, 158] width 114 height 22
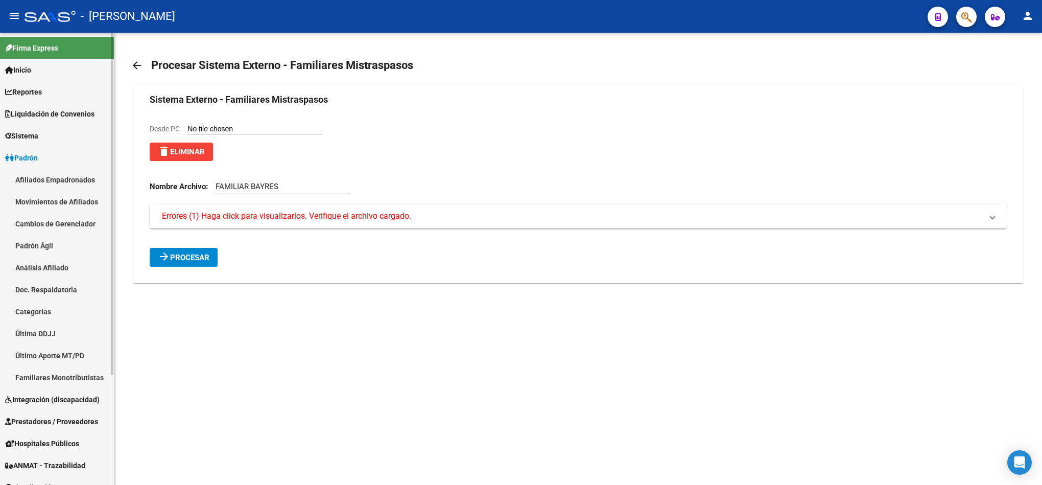
click at [72, 169] on link "Afiliados Empadronados" at bounding box center [57, 180] width 114 height 22
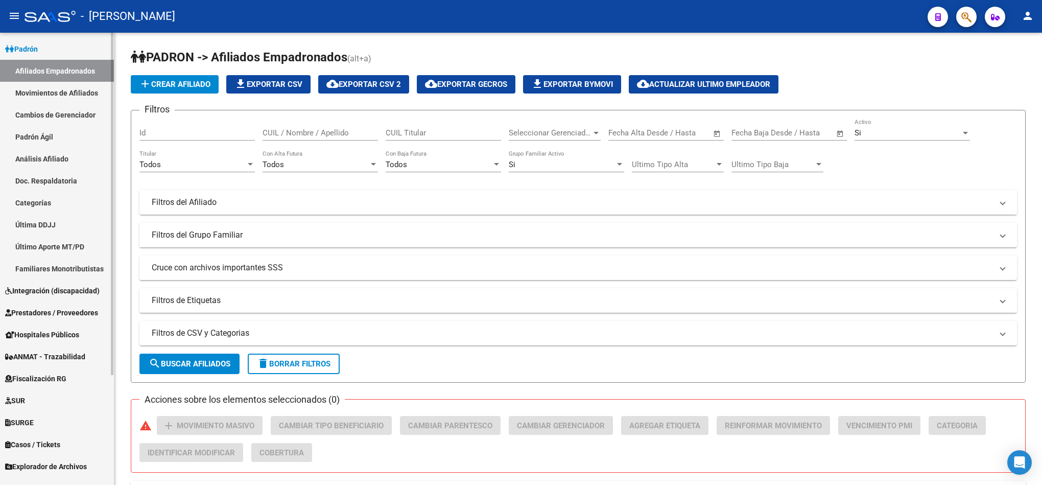
scroll to position [145, 0]
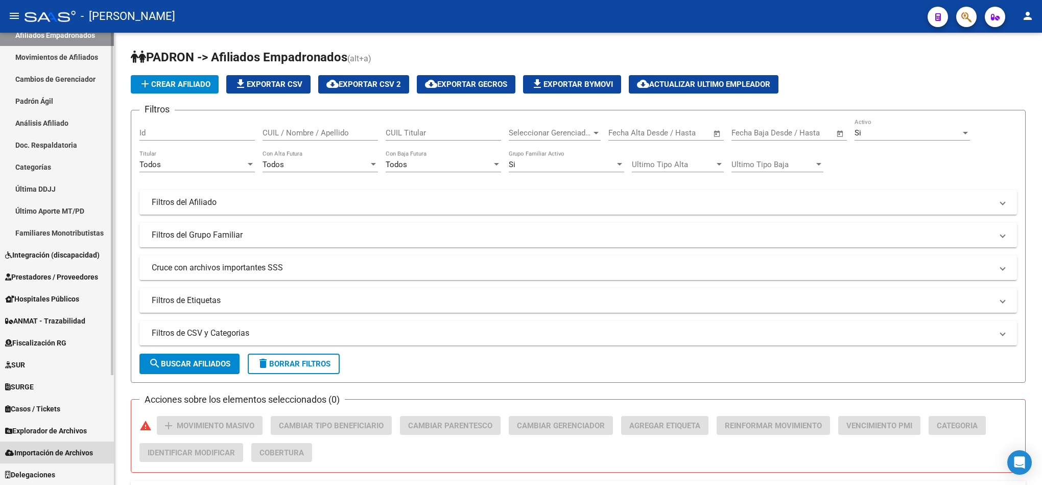
click at [75, 441] on link "Importación de Archivos" at bounding box center [57, 452] width 114 height 22
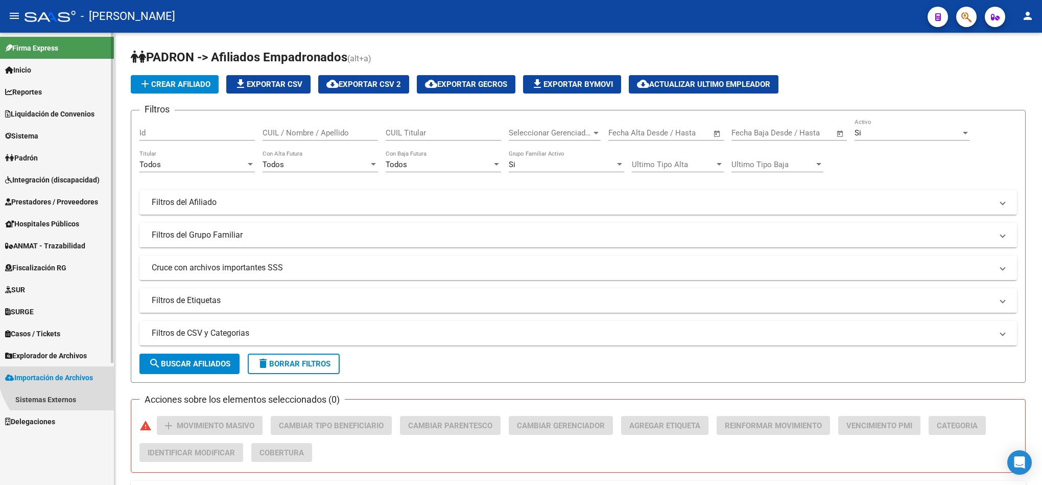
scroll to position [0, 0]
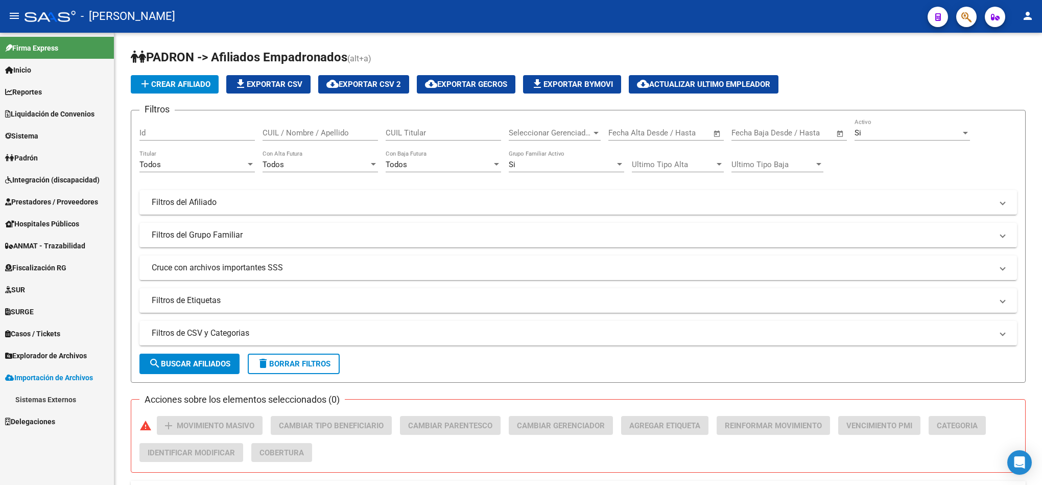
click at [57, 398] on link "Sistemas Externos" at bounding box center [57, 399] width 114 height 22
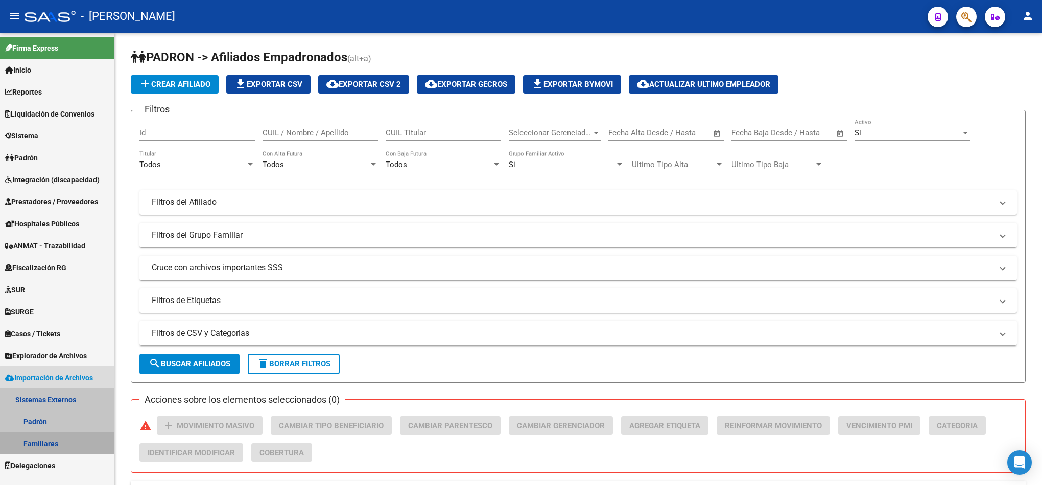
click at [66, 436] on link "Familiares" at bounding box center [57, 443] width 114 height 22
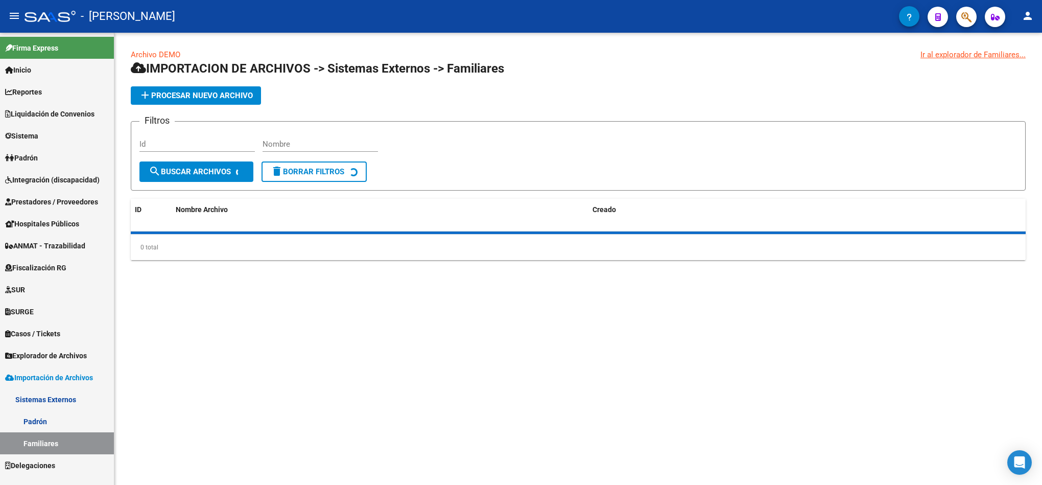
drag, startPoint x: 187, startPoint y: 107, endPoint x: 192, endPoint y: 102, distance: 7.3
click at [187, 107] on app-list-header "IMPORTACION DE ARCHIVOS -> Sistemas Externos -> Familiares add Procesar nuevo a…" at bounding box center [578, 125] width 895 height 130
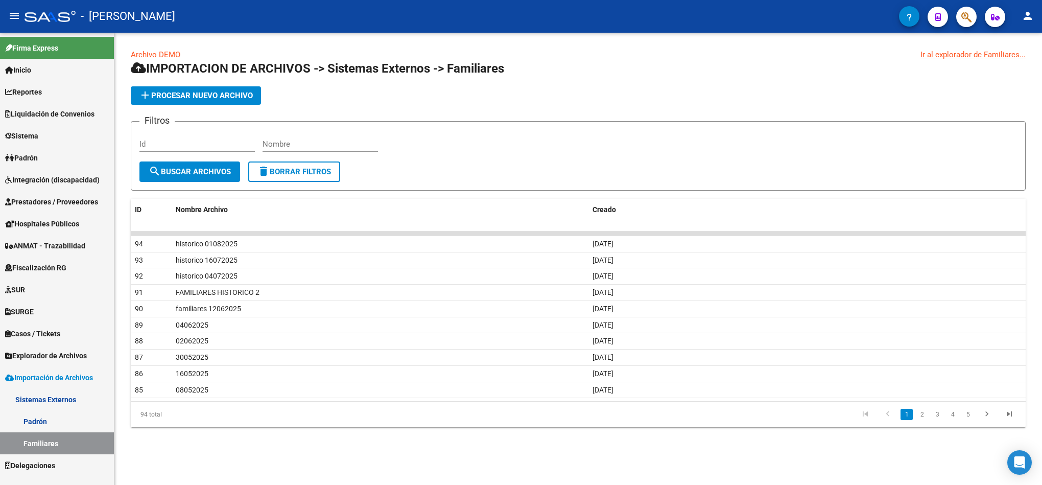
click at [194, 100] on button "add Procesar nuevo archivo" at bounding box center [196, 95] width 130 height 18
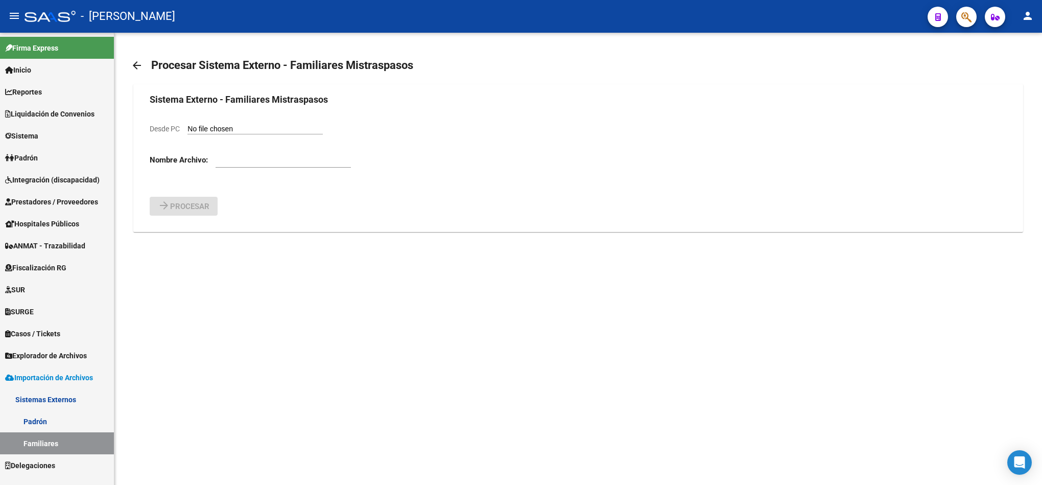
drag, startPoint x: 252, startPoint y: 136, endPoint x: 261, endPoint y: 132, distance: 10.3
click at [261, 132] on form "Sistema Externo - Familiares Mistraspasos Desde PC Nombre Archivo: arrow_forwar…" at bounding box center [578, 153] width 856 height 123
click at [267, 129] on input "Desde PC" at bounding box center [254, 130] width 135 height 10
type input "C:\fakepath\familiares.csv"
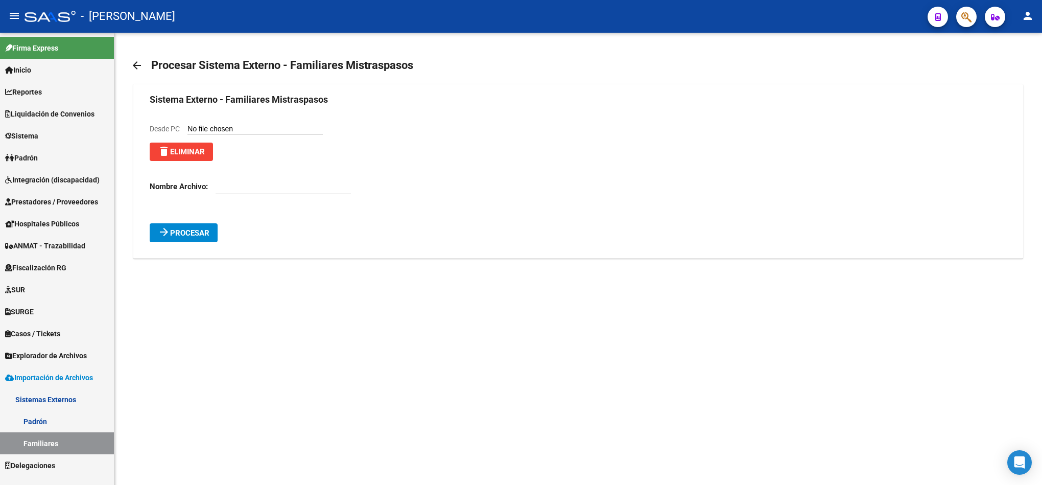
click at [252, 187] on input "text" at bounding box center [283, 186] width 135 height 9
type input "BAYRES"
click at [189, 238] on button "arrow_forward Procesar" at bounding box center [184, 232] width 68 height 19
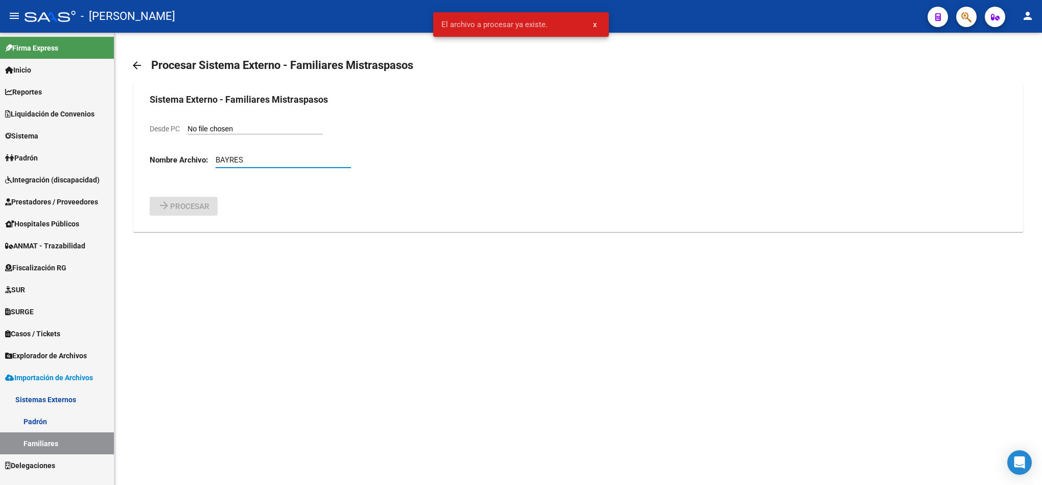
click at [256, 156] on input "BAYRES" at bounding box center [283, 159] width 135 height 9
drag, startPoint x: 256, startPoint y: 156, endPoint x: 198, endPoint y: 162, distance: 58.5
click at [198, 162] on div "Nombre Archivo: BAYRES" at bounding box center [578, 162] width 856 height 32
click at [238, 139] on form "Sistema Externo - Familiares Mistraspasos Desde PC Nombre Archivo: BAYRES arrow…" at bounding box center [578, 153] width 856 height 123
click at [270, 104] on h3 "Sistema Externo - Familiares Mistraspasos" at bounding box center [578, 99] width 856 height 14
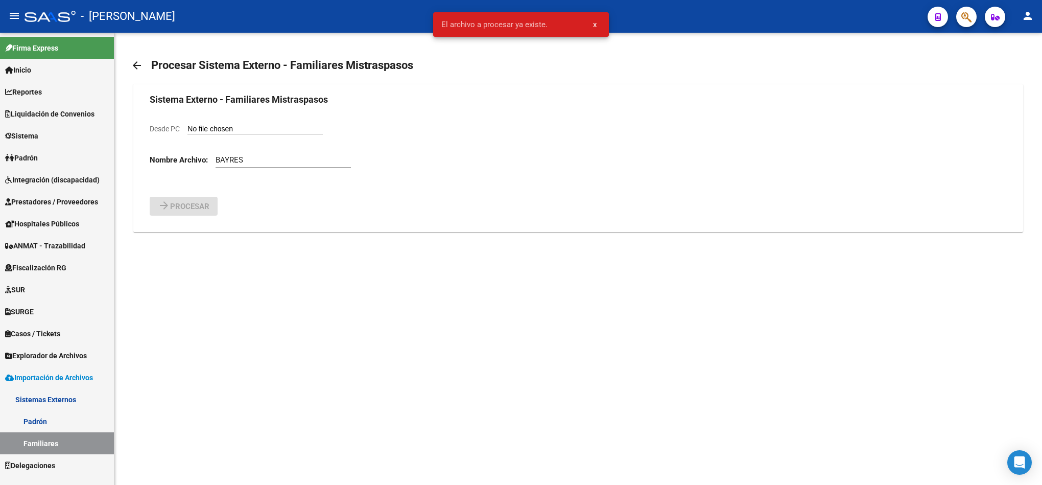
click at [259, 120] on form "Sistema Externo - Familiares Mistraspasos Desde PC Nombre Archivo: BAYRES arrow…" at bounding box center [578, 153] width 856 height 123
click at [252, 126] on input "Desde PC" at bounding box center [254, 130] width 135 height 10
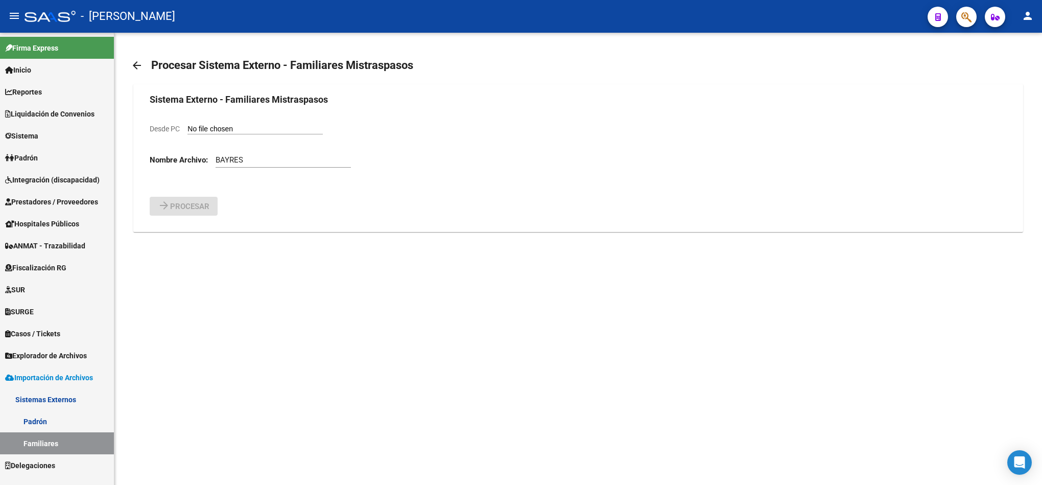
type input "C:\fakepath\familiares.csv"
click at [269, 196] on div "BAYRES" at bounding box center [283, 188] width 135 height 32
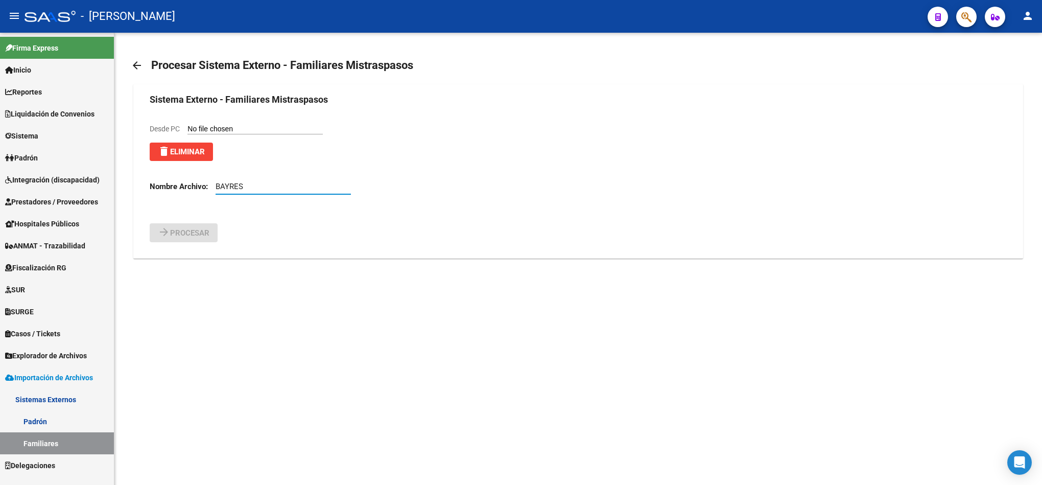
click at [268, 188] on input "BAYRES" at bounding box center [283, 186] width 135 height 9
type input "F"
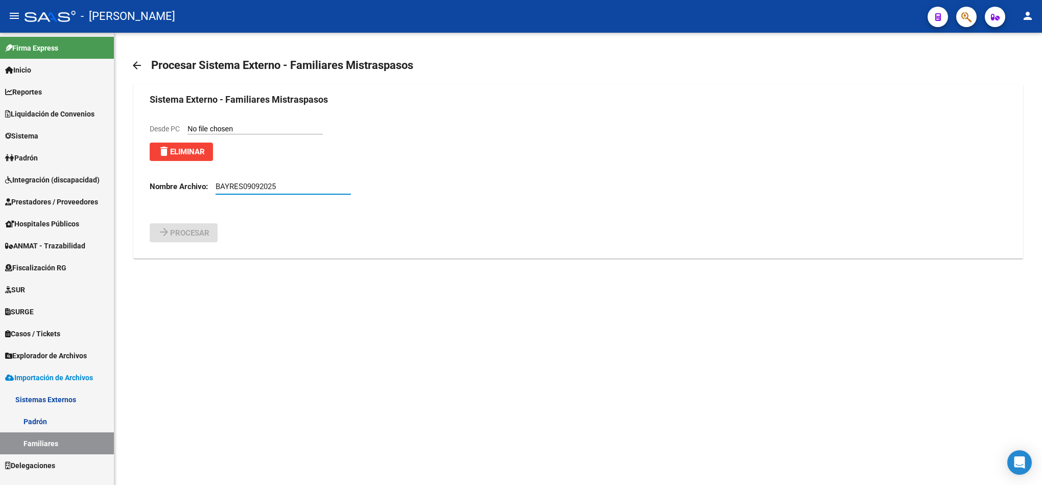
type input "BAYRES09092025"
click at [204, 129] on input "Desde PC" at bounding box center [254, 130] width 135 height 10
type input "C:\fakepath\familiares.csv"
click at [243, 187] on input "BAYRES09092025" at bounding box center [283, 186] width 135 height 9
click at [283, 184] on input "BAYRES09092025" at bounding box center [283, 186] width 135 height 9
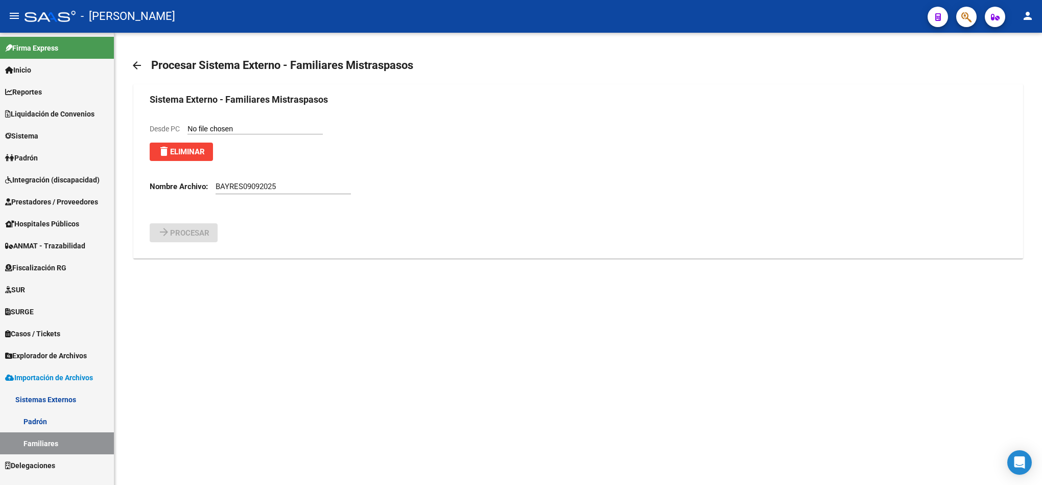
click at [245, 118] on form "Sistema Externo - Familiares Mistraspasos Desde PC delete Eliminar Nombre Archi…" at bounding box center [578, 167] width 856 height 150
click at [229, 136] on div "Desde PC delete Eliminar" at bounding box center [236, 142] width 173 height 38
drag, startPoint x: 233, startPoint y: 132, endPoint x: 161, endPoint y: 164, distance: 78.6
click at [204, 149] on div "Desde PC delete Eliminar" at bounding box center [236, 142] width 173 height 38
click at [178, 153] on span "delete Eliminar" at bounding box center [181, 151] width 47 height 9
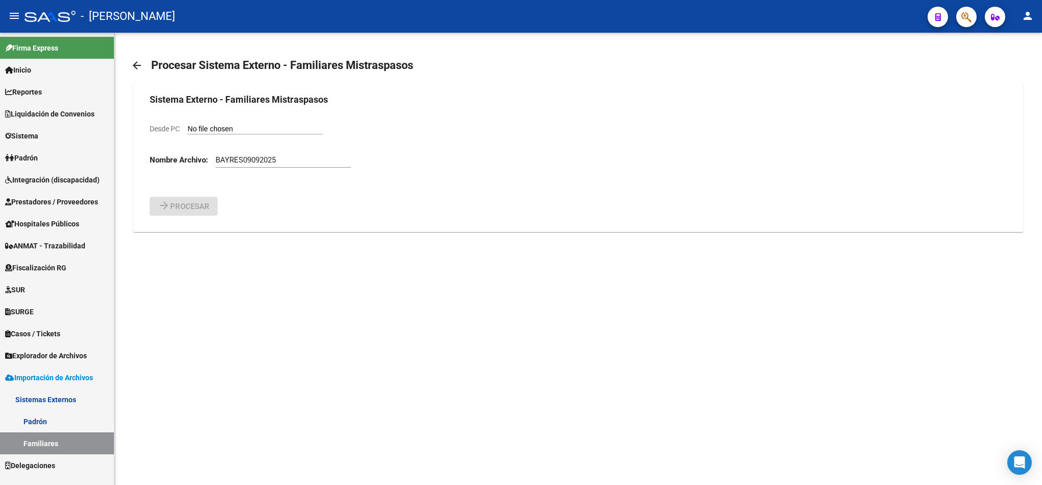
click at [213, 128] on input "Desde PC" at bounding box center [254, 130] width 135 height 10
type input "C:\fakepath\familiares.csv"
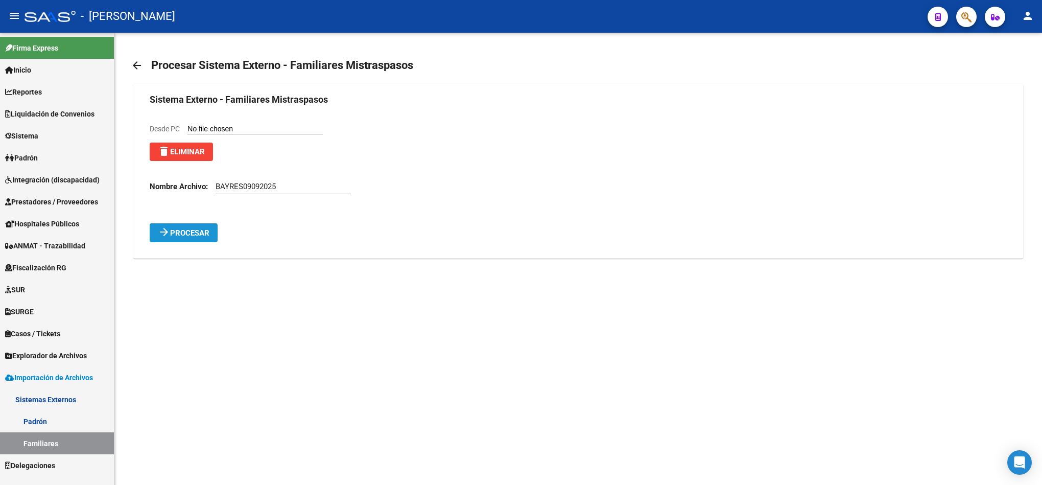
click at [202, 227] on button "arrow_forward Procesar" at bounding box center [184, 232] width 68 height 19
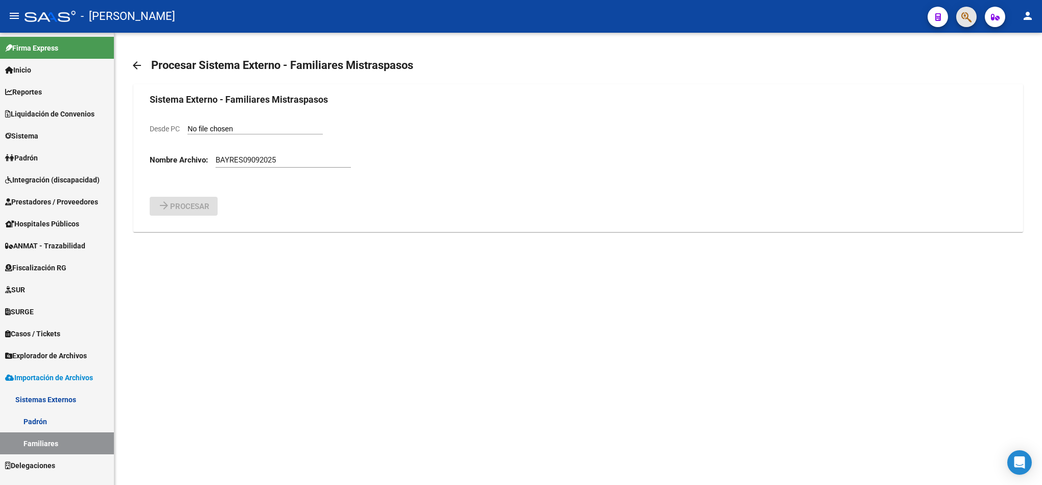
click at [958, 18] on button "button" at bounding box center [966, 17] width 20 height 20
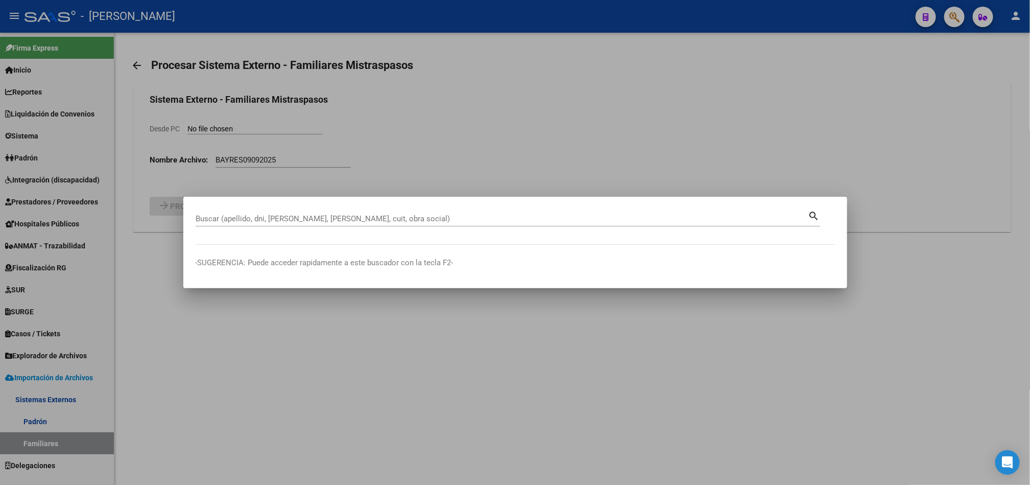
paste input "27707275648"
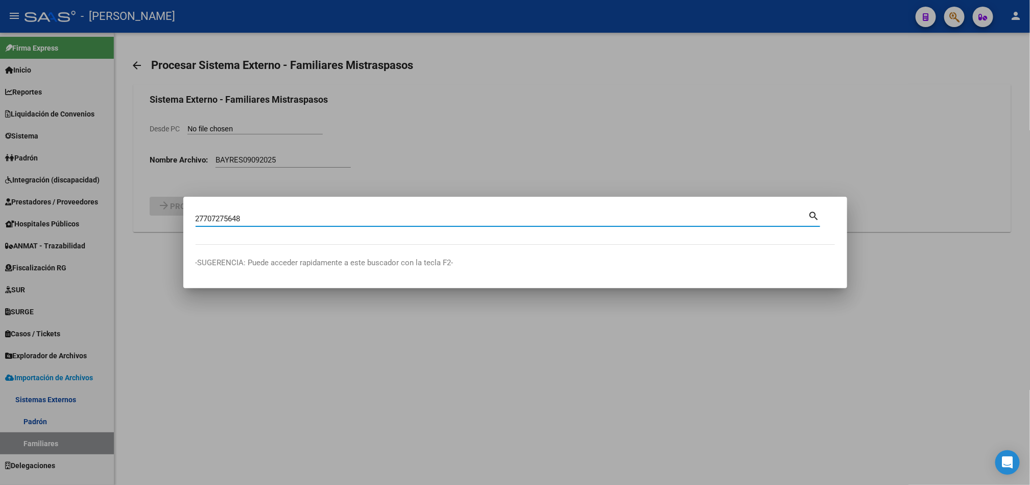
type input "27707275648"
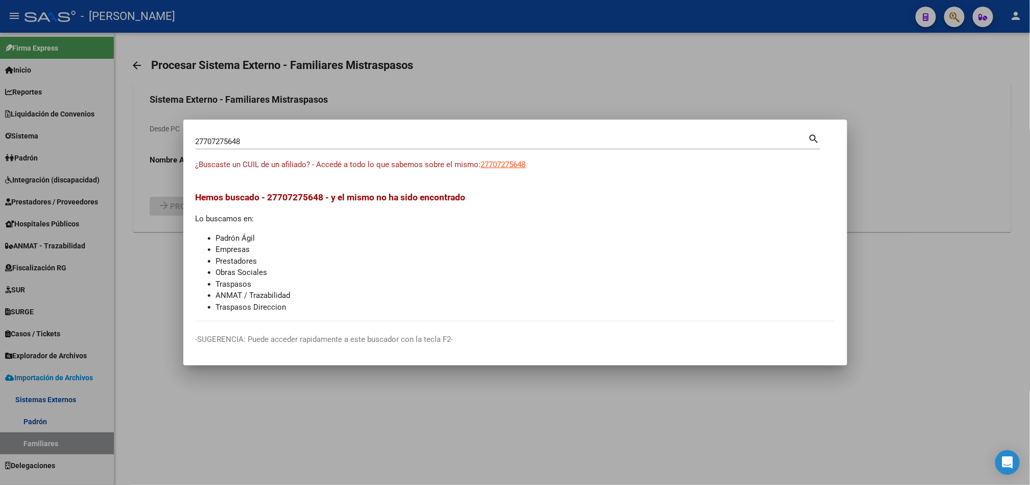
click at [152, 374] on div at bounding box center [515, 242] width 1030 height 485
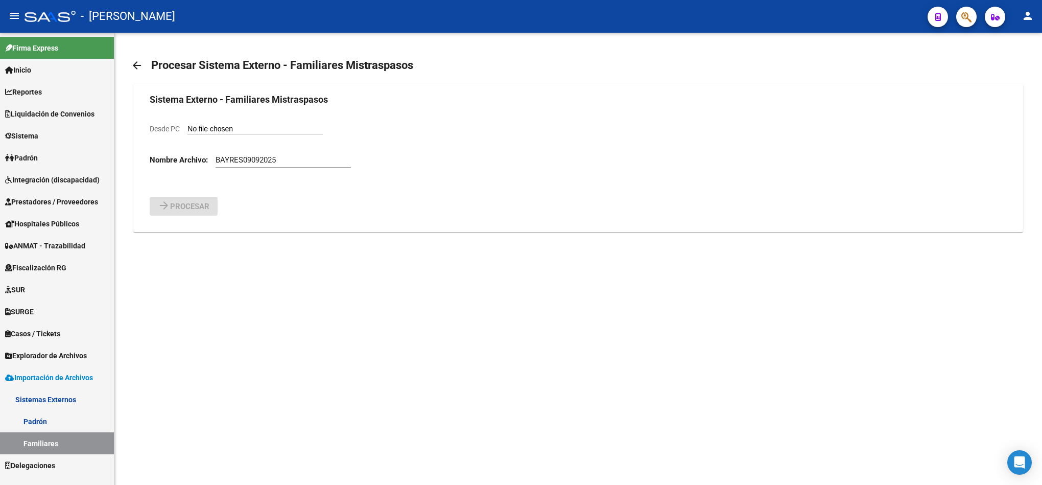
click at [54, 354] on span "Explorador de Archivos" at bounding box center [46, 355] width 82 height 11
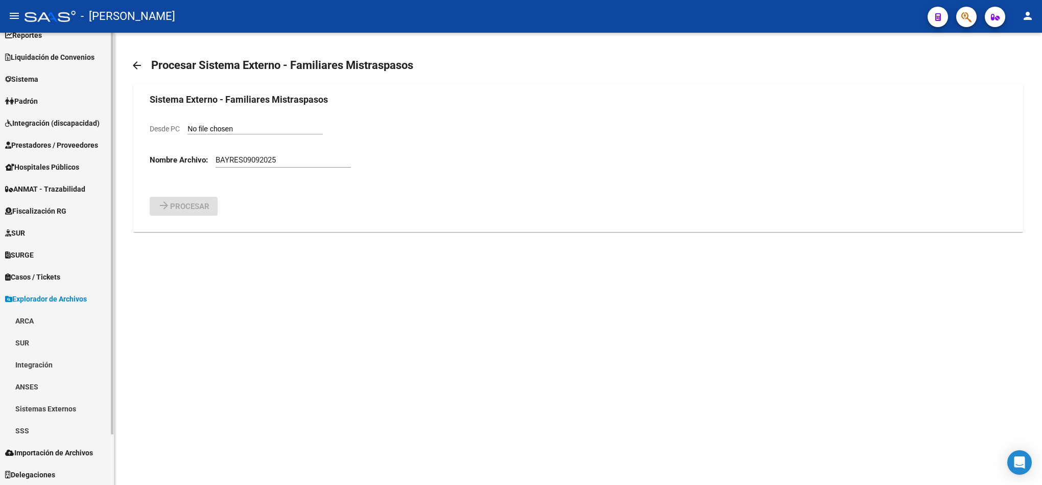
scroll to position [57, 0]
click at [54, 411] on link "Sistemas Externos" at bounding box center [57, 408] width 114 height 22
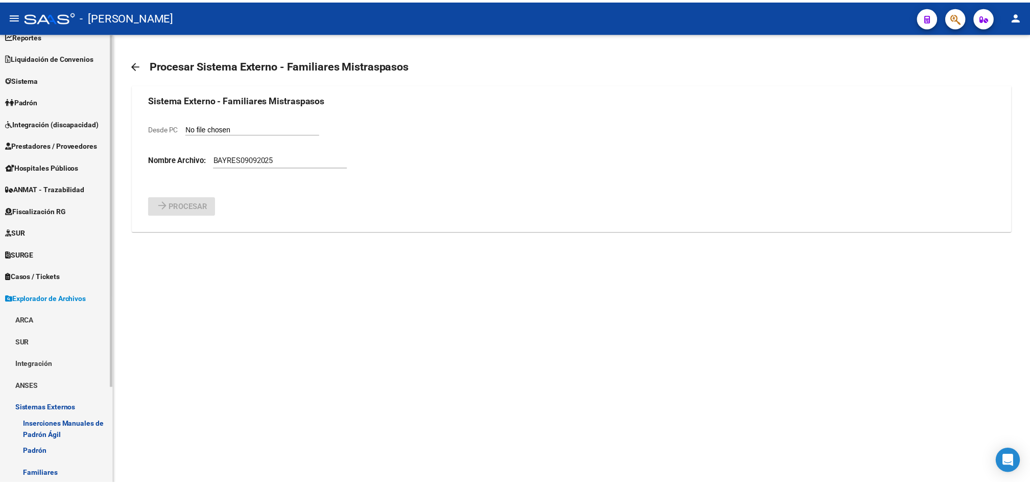
scroll to position [123, 0]
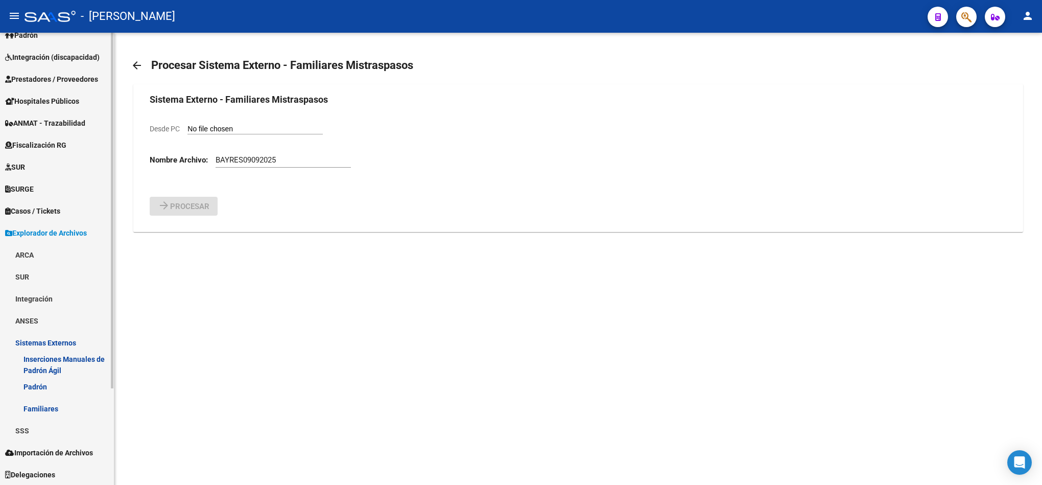
click at [53, 405] on link "Familiares" at bounding box center [57, 408] width 114 height 22
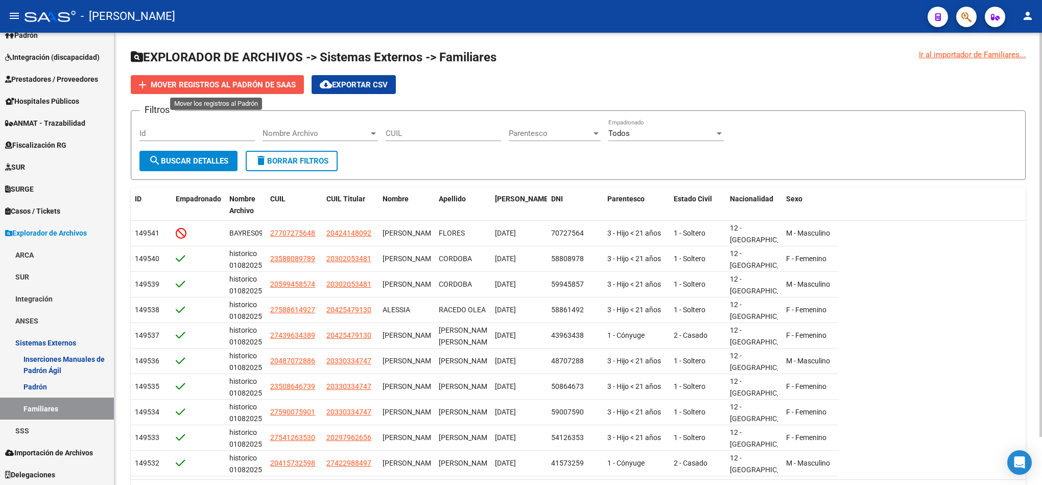
click at [250, 84] on span "Mover registros al PADRÓN de SAAS" at bounding box center [223, 84] width 145 height 9
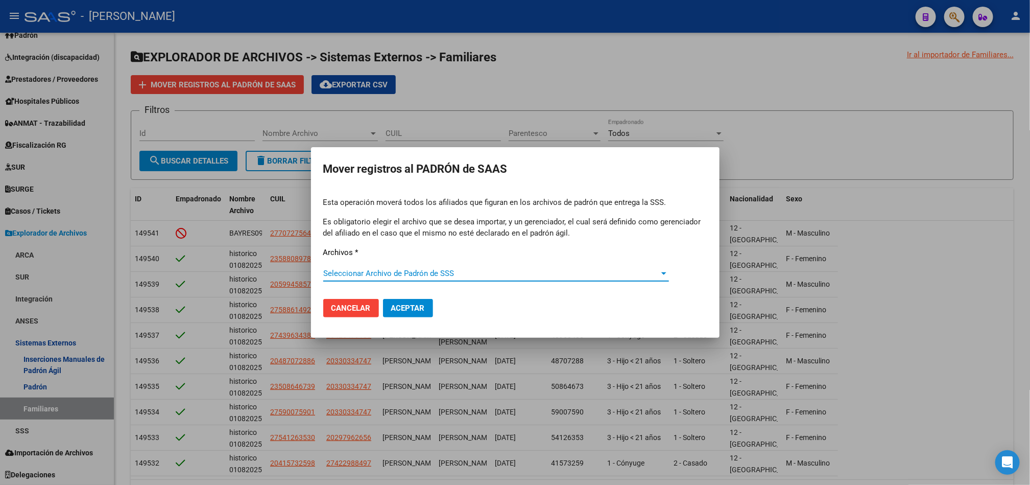
click at [417, 276] on span "Seleccionar Archivo de Padrón de SSS" at bounding box center [491, 273] width 337 height 9
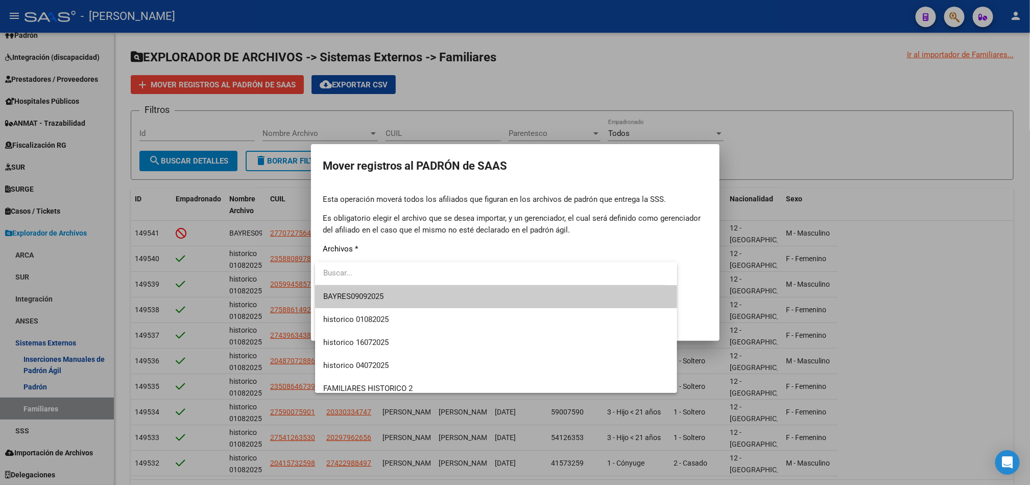
click at [397, 291] on span "BAYRES09092025" at bounding box center [496, 296] width 346 height 23
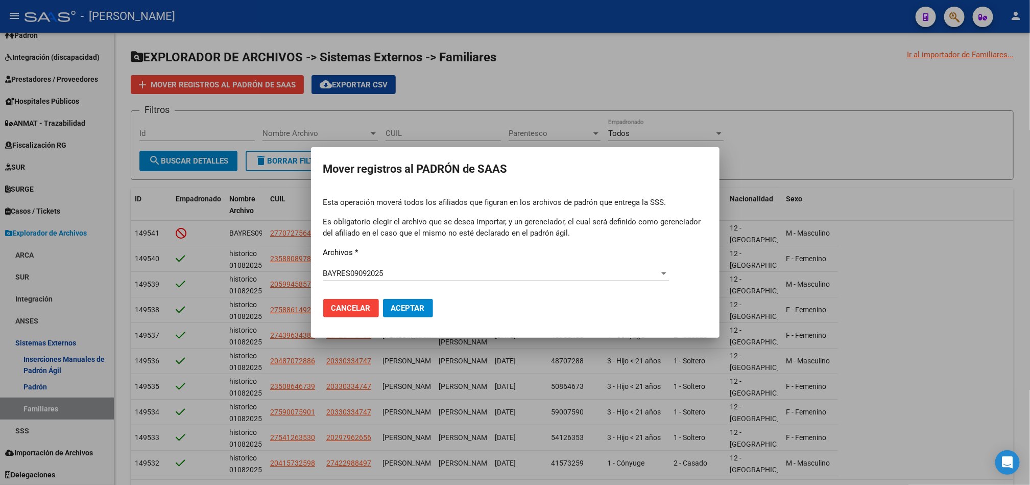
click at [406, 317] on mat-dialog-actions "Cancelar Aceptar" at bounding box center [515, 308] width 384 height 35
click at [408, 310] on span "Aceptar" at bounding box center [408, 307] width 34 height 9
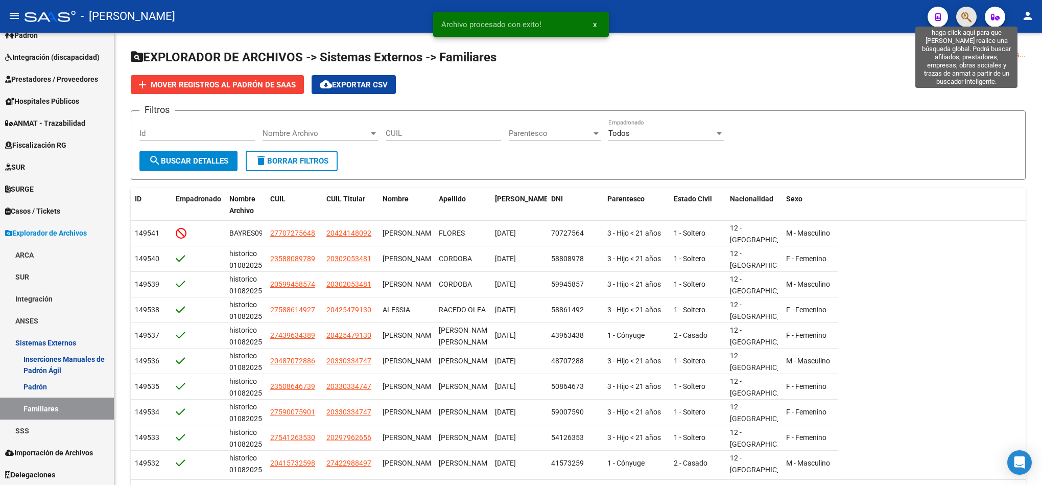
click at [961, 14] on icon "button" at bounding box center [966, 17] width 10 height 12
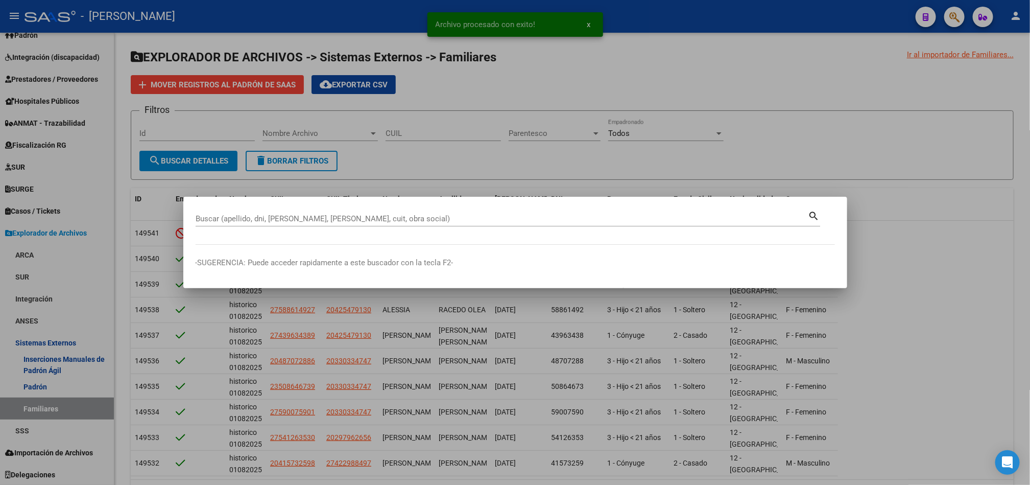
paste input "27707275648"
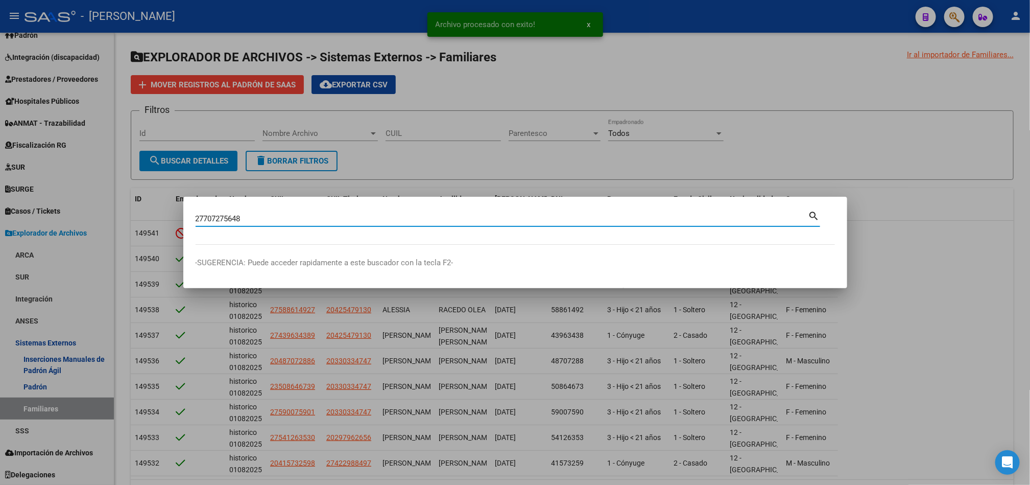
type input "27707275648"
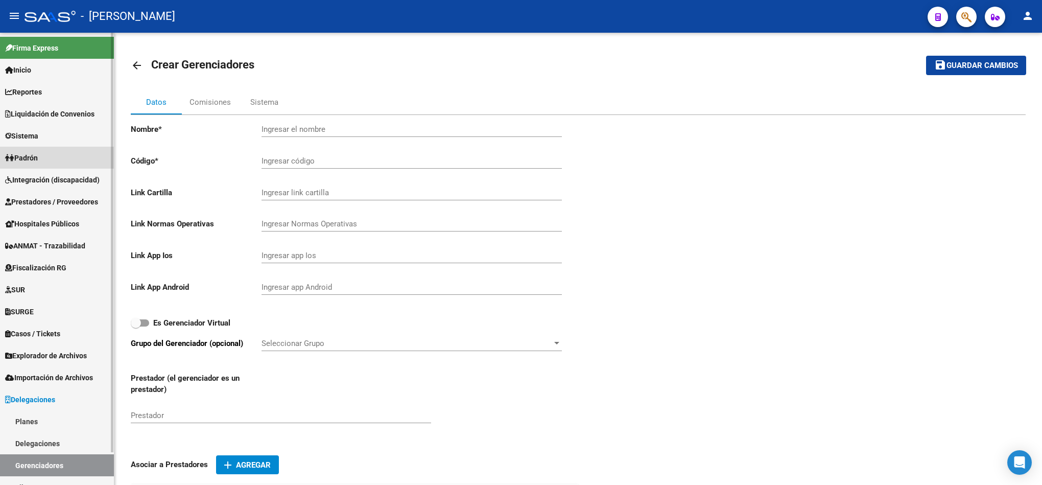
click at [74, 161] on link "Padrón" at bounding box center [57, 158] width 114 height 22
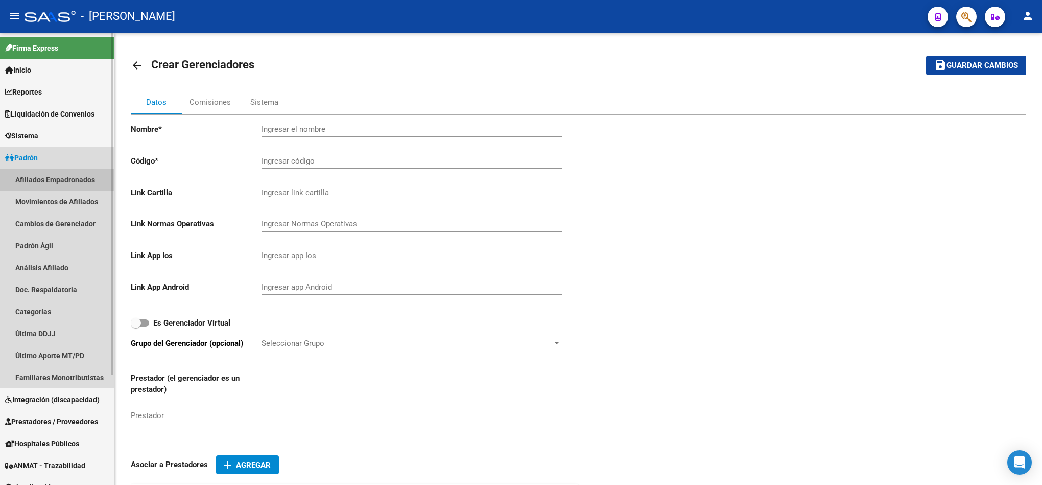
click at [81, 180] on link "Afiliados Empadronados" at bounding box center [57, 180] width 114 height 22
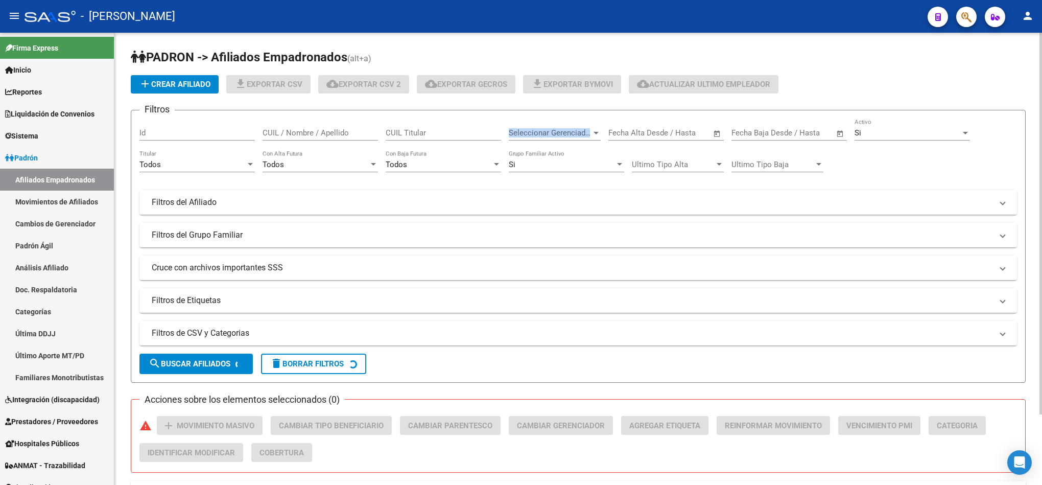
click at [589, 129] on div "Seleccionar Gerenciador Seleccionar Gerenciador" at bounding box center [555, 129] width 92 height 22
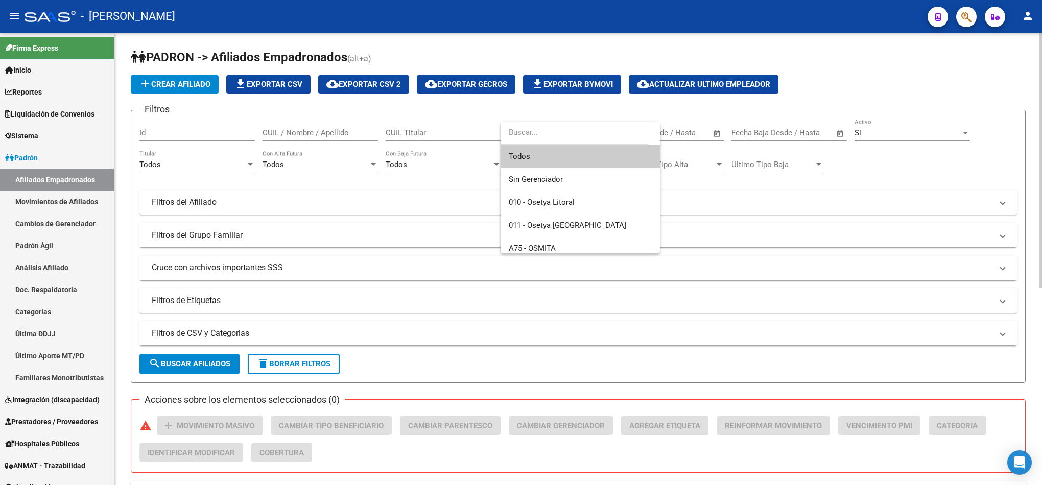
type input "b"
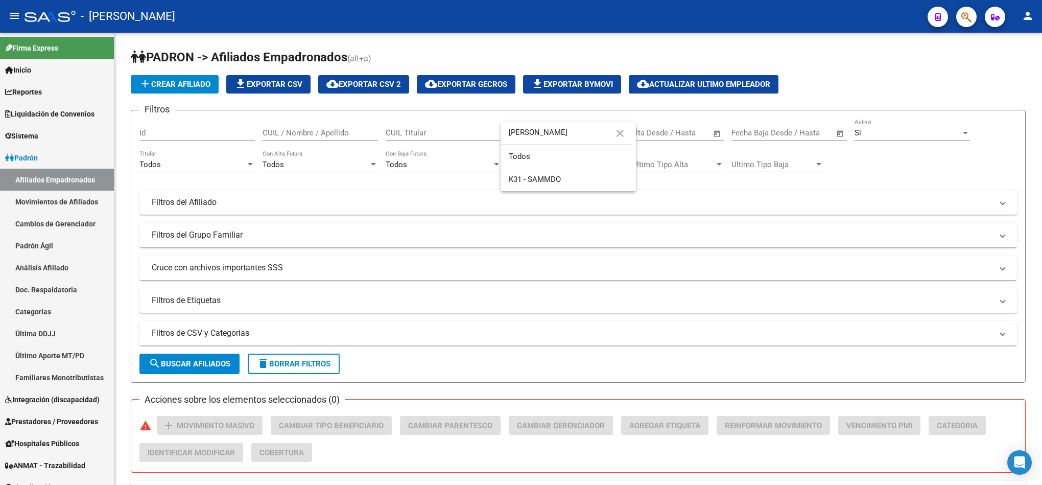
type input "[PERSON_NAME]"
